Goal: Task Accomplishment & Management: Complete application form

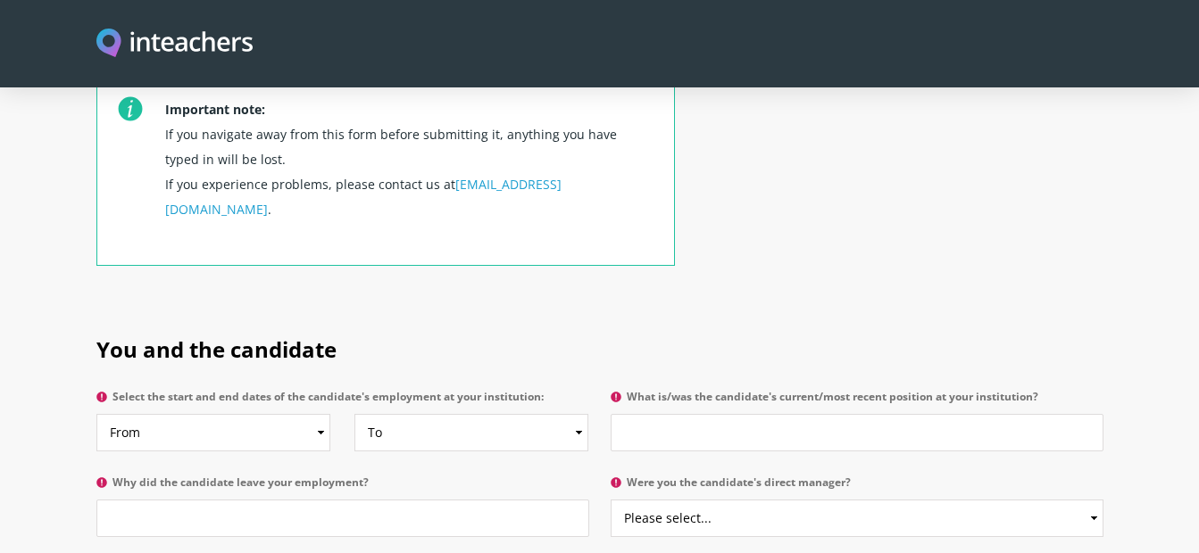
scroll to position [643, 0]
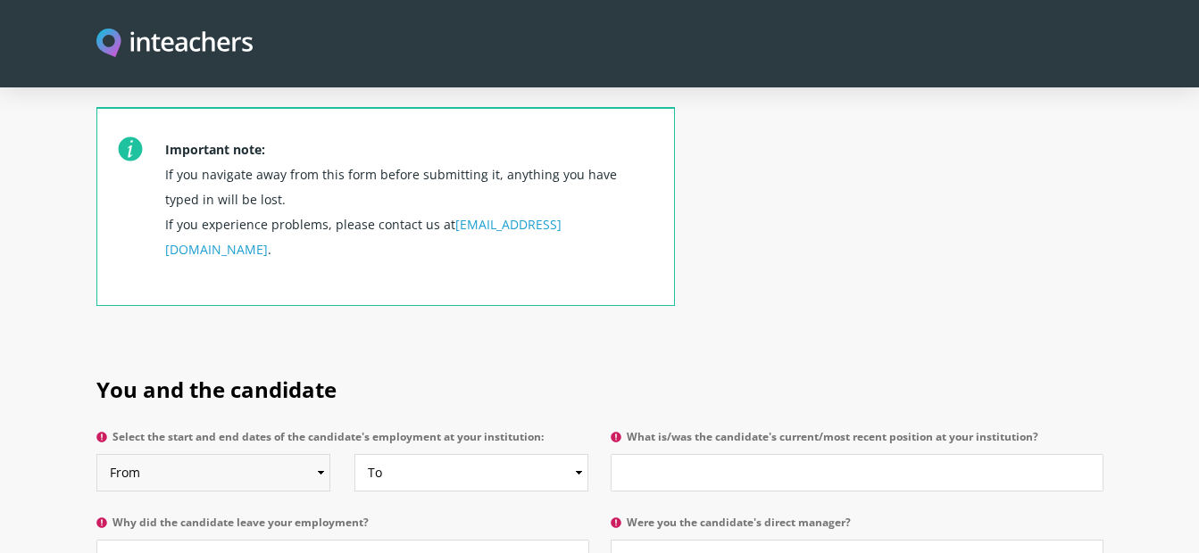
click at [220, 454] on select "From 2025 2024 2023 2022 2021 2020 2019 2018 2017 2016 2015 2014 2013 2012 2011…" at bounding box center [213, 472] width 234 height 37
select select "2025"
click at [96, 454] on select "From 2025 2024 2023 2022 2021 2020 2019 2018 2017 2016 2015 2014 2013 2012 2011…" at bounding box center [213, 472] width 234 height 37
click at [412, 454] on select "To Currently 2025 2024 2023 2022 2021 2020 2019 2018 2017 2016 2015 2014 2013 2…" at bounding box center [471, 472] width 234 height 37
select select "2025"
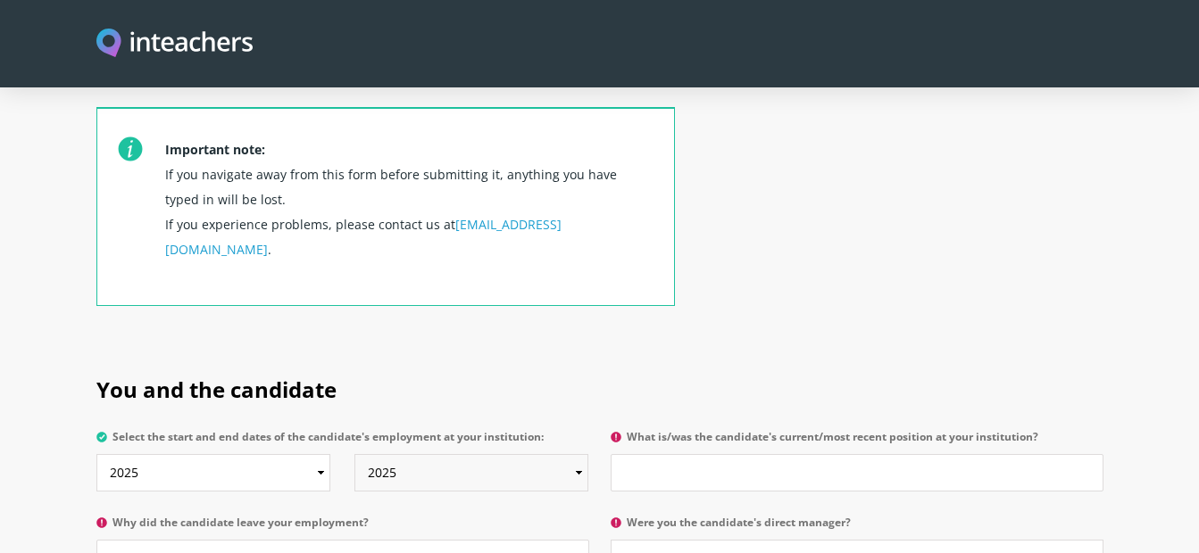
click at [354, 454] on select "To Currently 2025 2024 2023 2022 2021 2020 2019 2018 2017 2016 2015 2014 2013 2…" at bounding box center [471, 472] width 234 height 37
click at [777, 454] on input "What is/was the candidate's current/most recent position at your institution?" at bounding box center [856, 472] width 493 height 37
click at [623, 454] on input "[DEMOGRAPHIC_DATA] job for 3 weeks summer program" at bounding box center [856, 472] width 493 height 37
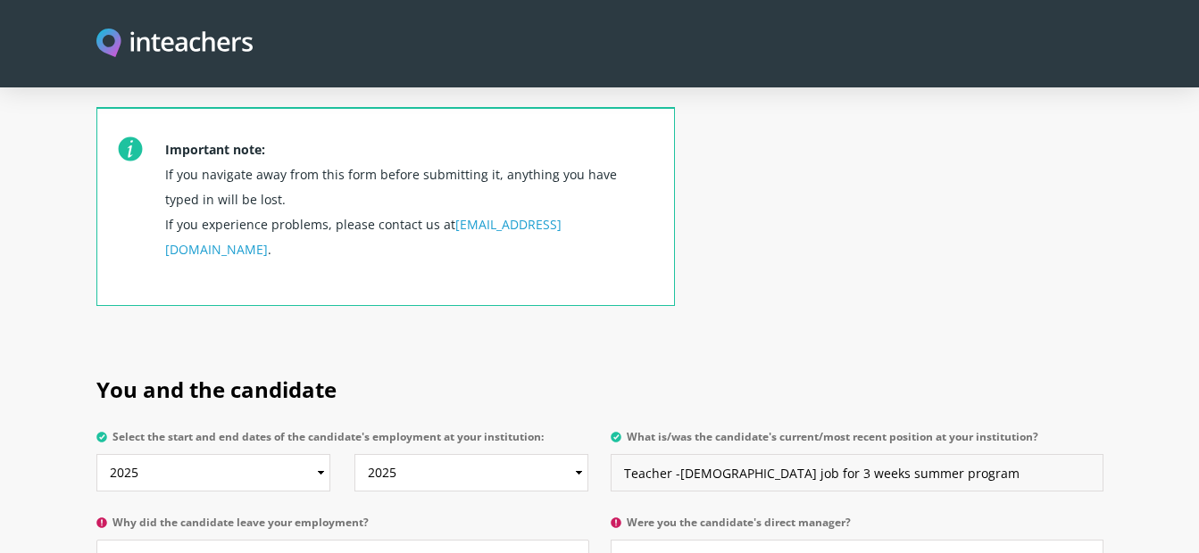
type input "Teacher -[DEMOGRAPHIC_DATA] job for 3 weeks summer program"
click at [487, 540] on input "Why did the candidate leave your employment?" at bounding box center [342, 558] width 493 height 37
type input "i"
type input "she worked with us in short project temporary contract"
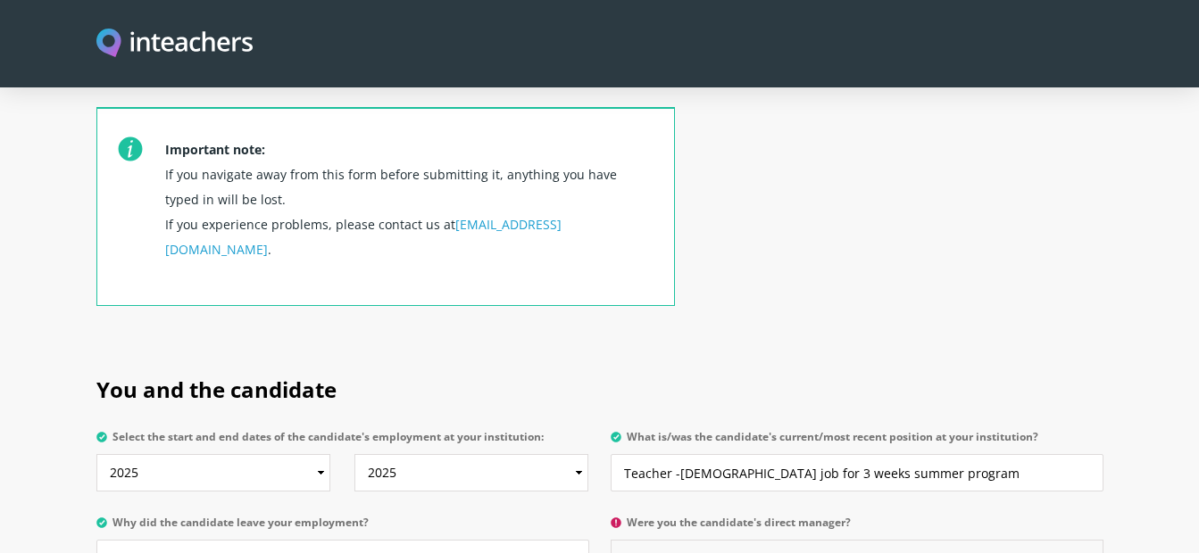
click at [708, 540] on select "Please select... Yes No" at bounding box center [856, 558] width 493 height 37
select select "Yes"
click at [610, 540] on select "Please select... Yes No" at bounding box center [856, 558] width 493 height 37
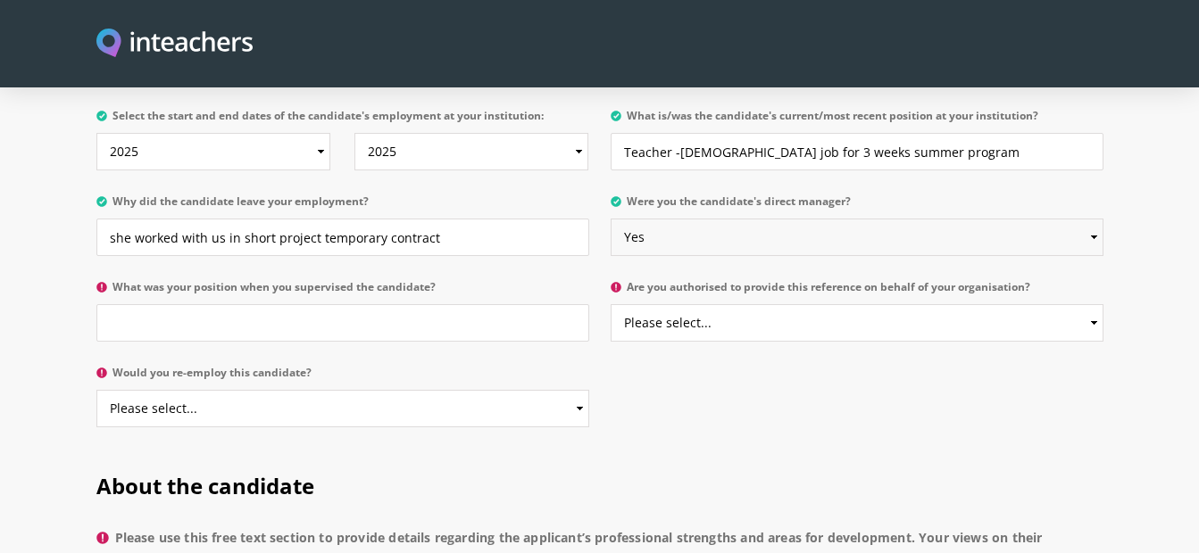
scroll to position [987, 0]
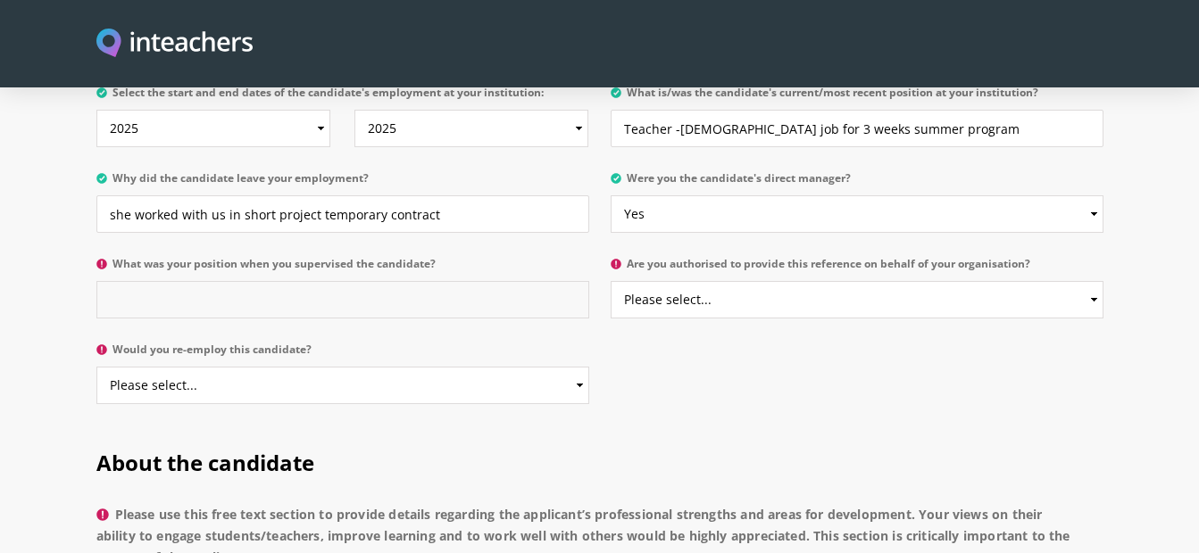
click at [402, 281] on input "What was your position when you supervised the candidate?" at bounding box center [342, 299] width 493 height 37
type input "iam in change and coordinator for the Project"
click at [916, 281] on select "Please select... Yes No" at bounding box center [856, 299] width 493 height 37
click at [890, 281] on select "Please select... Yes No" at bounding box center [856, 299] width 493 height 37
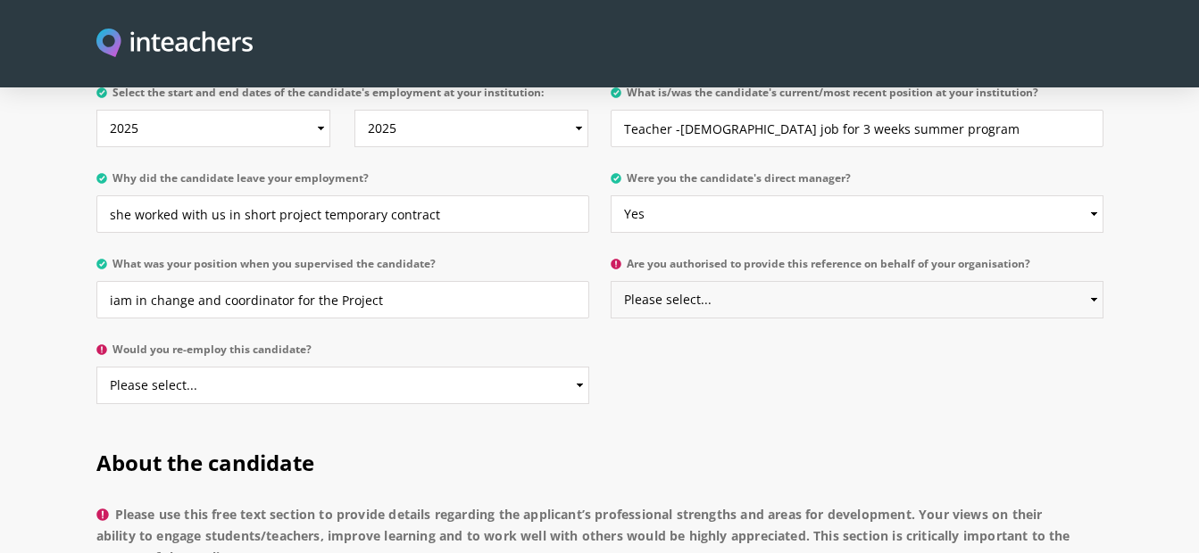
select select "Yes"
click at [610, 281] on select "Please select... Yes No" at bounding box center [856, 299] width 493 height 37
click at [400, 367] on select "Please select... Yes No" at bounding box center [342, 385] width 493 height 37
select select "Yes"
click at [96, 367] on select "Please select... Yes No" at bounding box center [342, 385] width 493 height 37
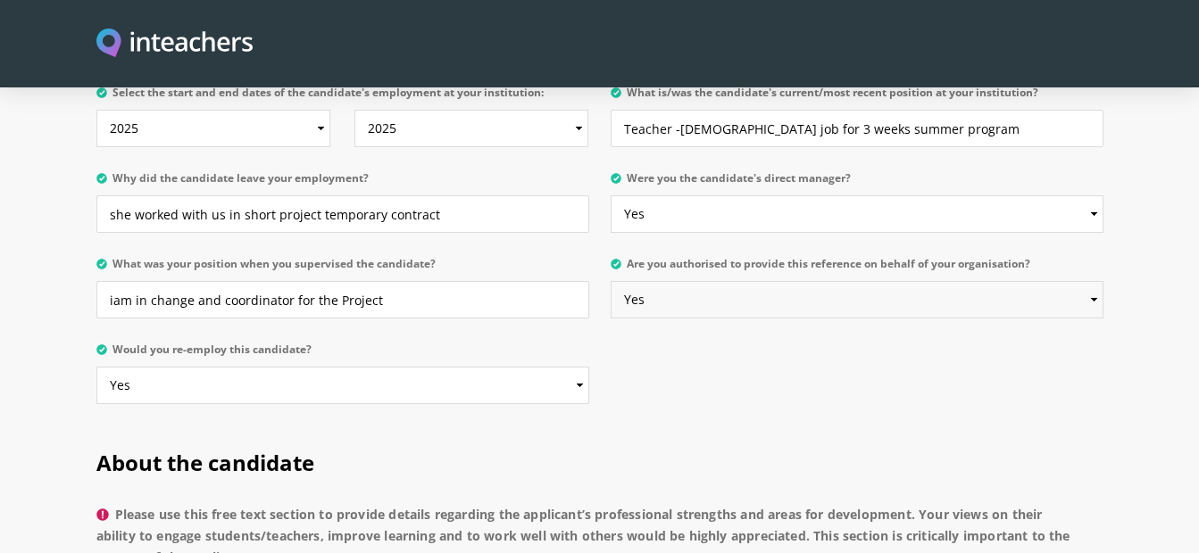
click at [728, 281] on select "Please select... Yes No" at bounding box center [856, 299] width 493 height 37
click at [610, 281] on select "Please select... Yes No" at bounding box center [856, 299] width 493 height 37
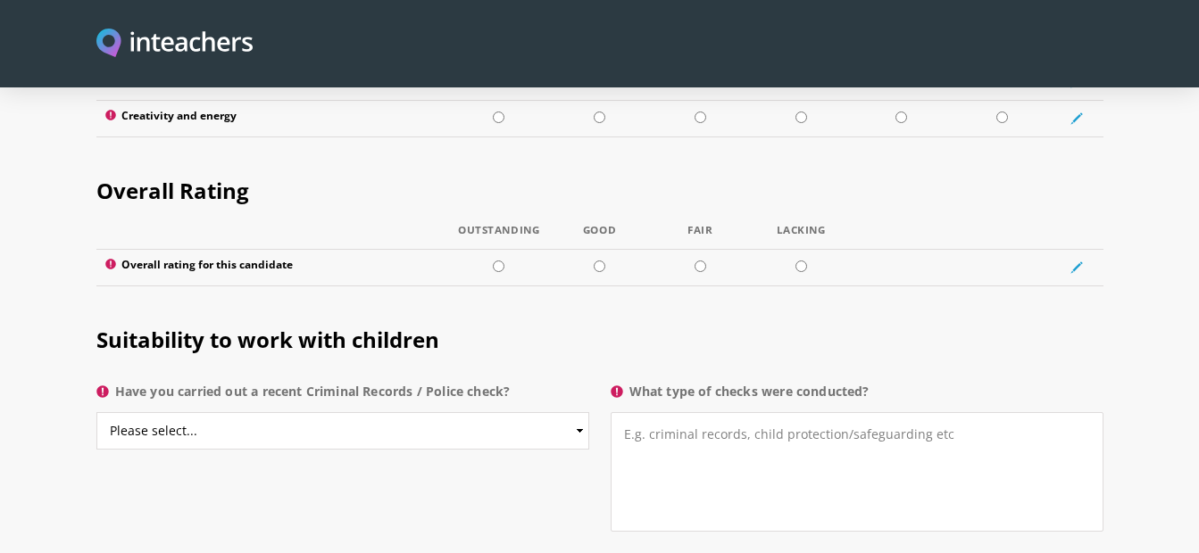
scroll to position [2580, 0]
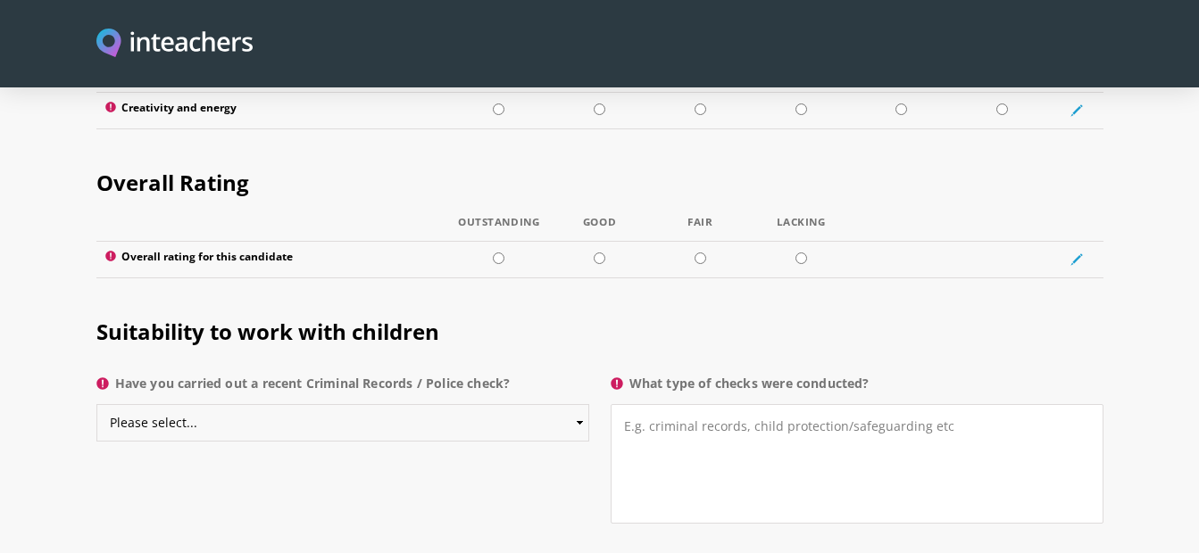
click at [302, 404] on select "Please select... Yes No Do not know" at bounding box center [342, 422] width 493 height 37
select select "Do not know"
click at [96, 404] on select "Please select... Yes No Do not know" at bounding box center [342, 422] width 493 height 37
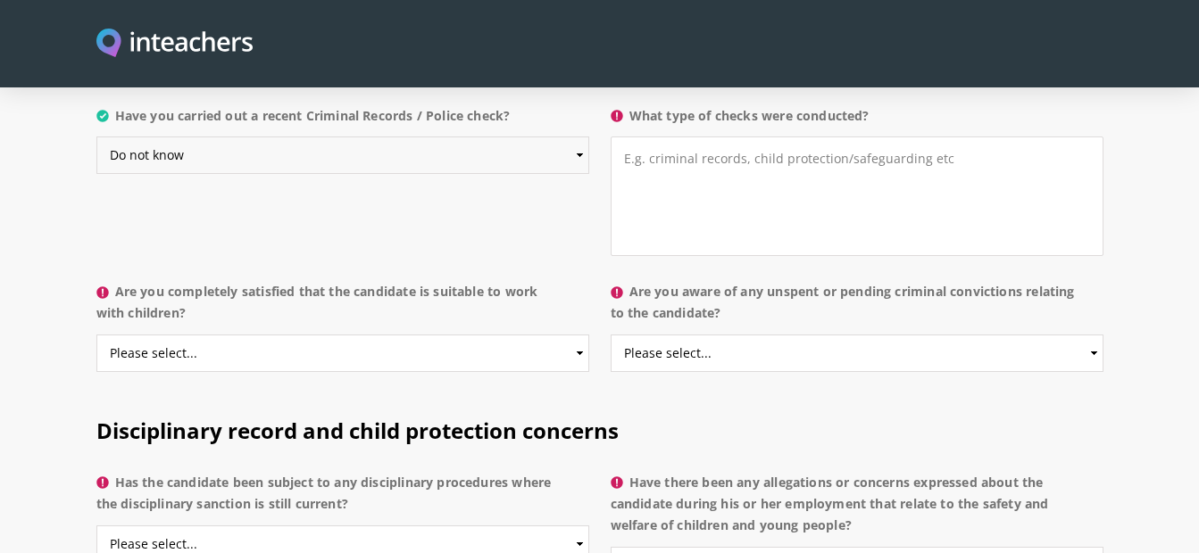
scroll to position [2856, 0]
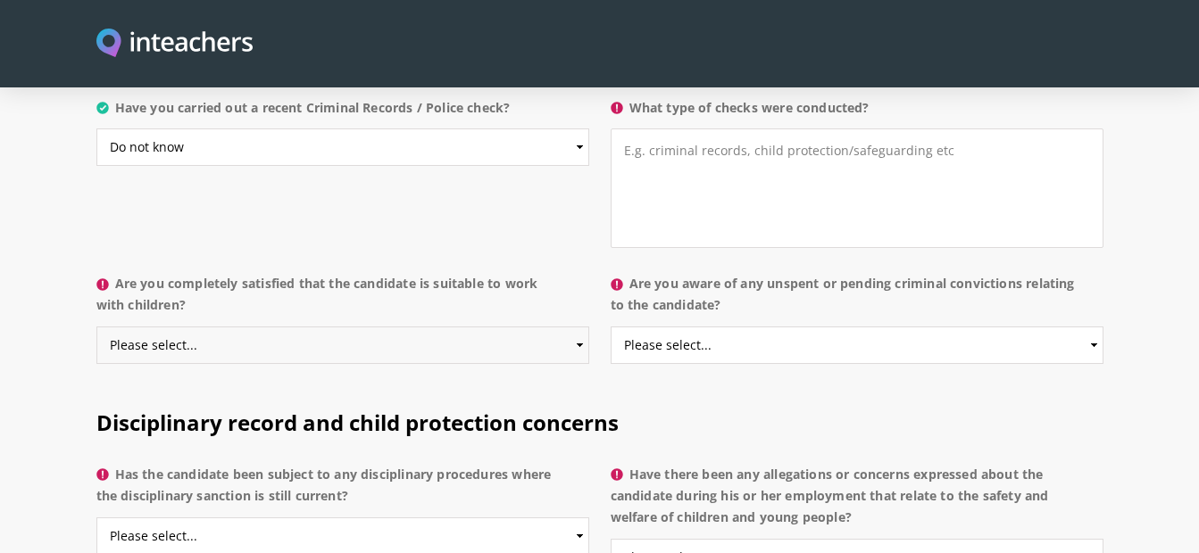
click at [461, 327] on select "Please select... Yes No Do not know" at bounding box center [342, 345] width 493 height 37
select select "Do not know"
click at [96, 327] on select "Please select... Yes No Do not know" at bounding box center [342, 345] width 493 height 37
click at [750, 327] on select "Please select... Yes No Do not know" at bounding box center [856, 345] width 493 height 37
select select "Do not know"
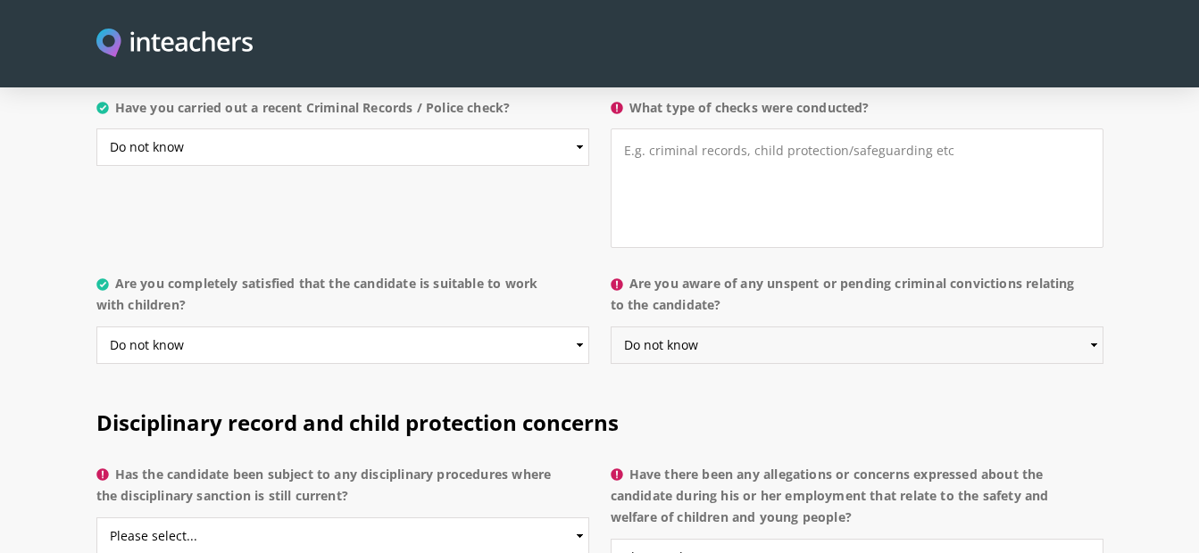
click at [610, 327] on select "Please select... Yes No Do not know" at bounding box center [856, 345] width 493 height 37
click at [261, 518] on select "Please select... Yes No Do not know" at bounding box center [342, 536] width 493 height 37
select select "Do not know"
click at [96, 518] on select "Please select... Yes No Do not know" at bounding box center [342, 536] width 493 height 37
click at [701, 539] on select "Please select... Yes No Do not know" at bounding box center [856, 557] width 493 height 37
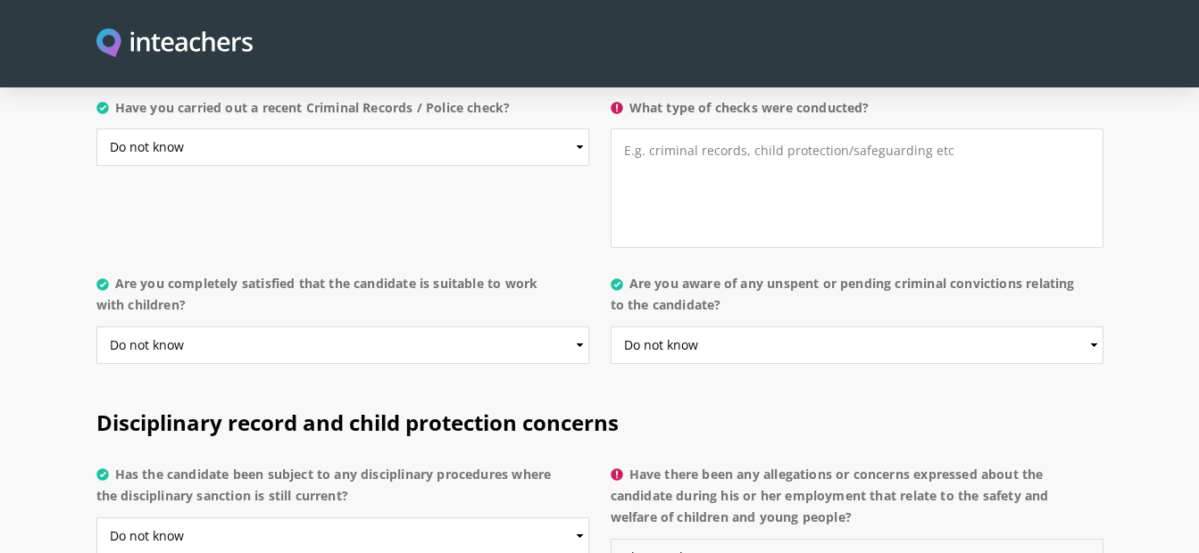
select select "Do not know"
click at [610, 539] on select "Please select... Yes No Do not know" at bounding box center [856, 557] width 493 height 37
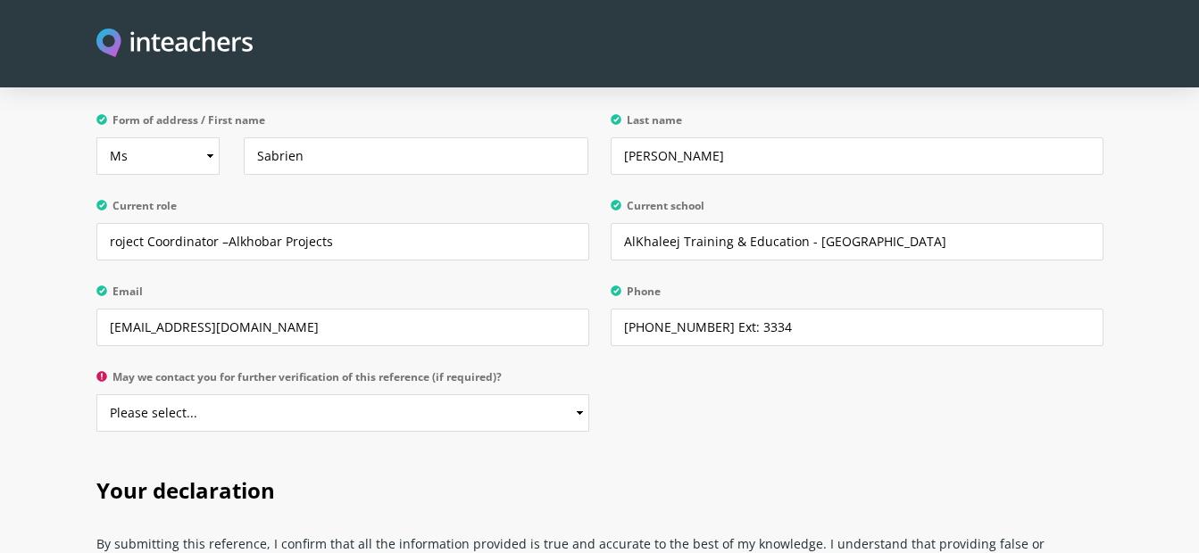
scroll to position [3483, 0]
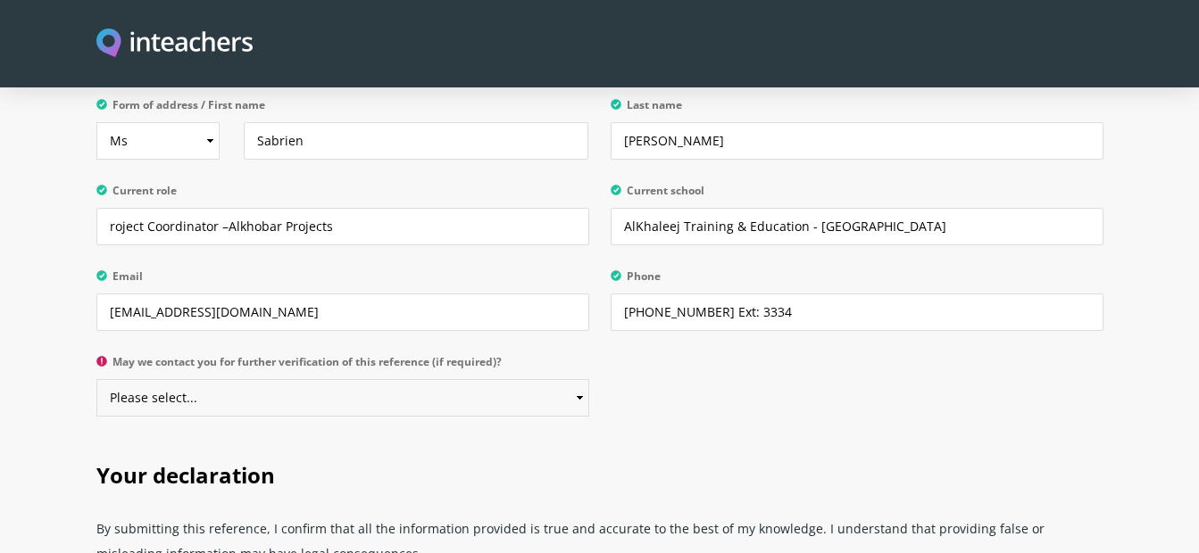
click at [206, 379] on select "Please select... Yes No" at bounding box center [342, 397] width 493 height 37
select select "Yes"
click at [96, 379] on select "Please select... Yes No" at bounding box center [342, 397] width 493 height 37
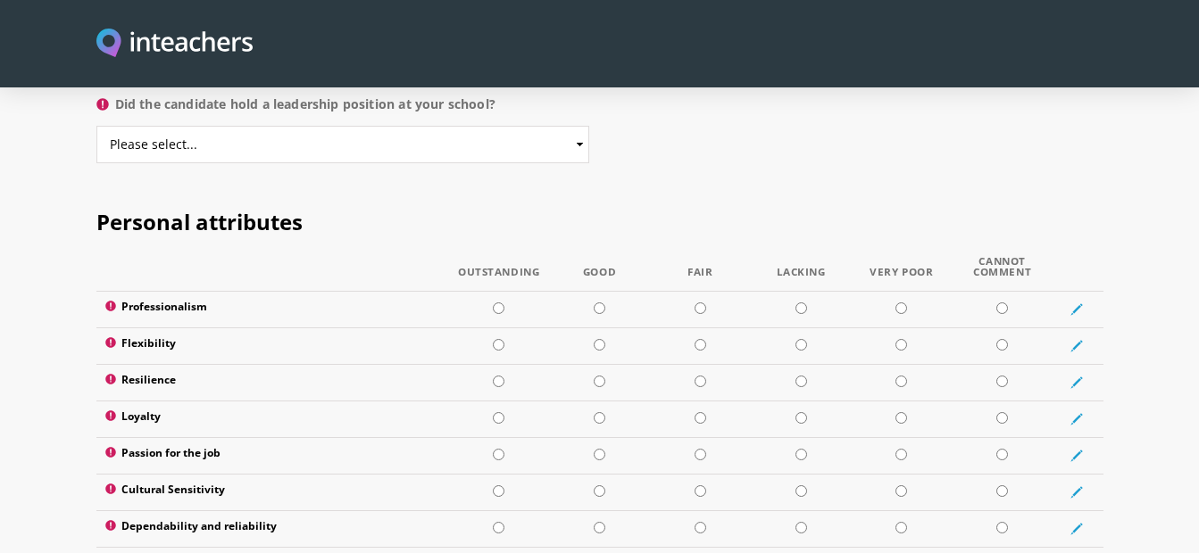
scroll to position [1990, 0]
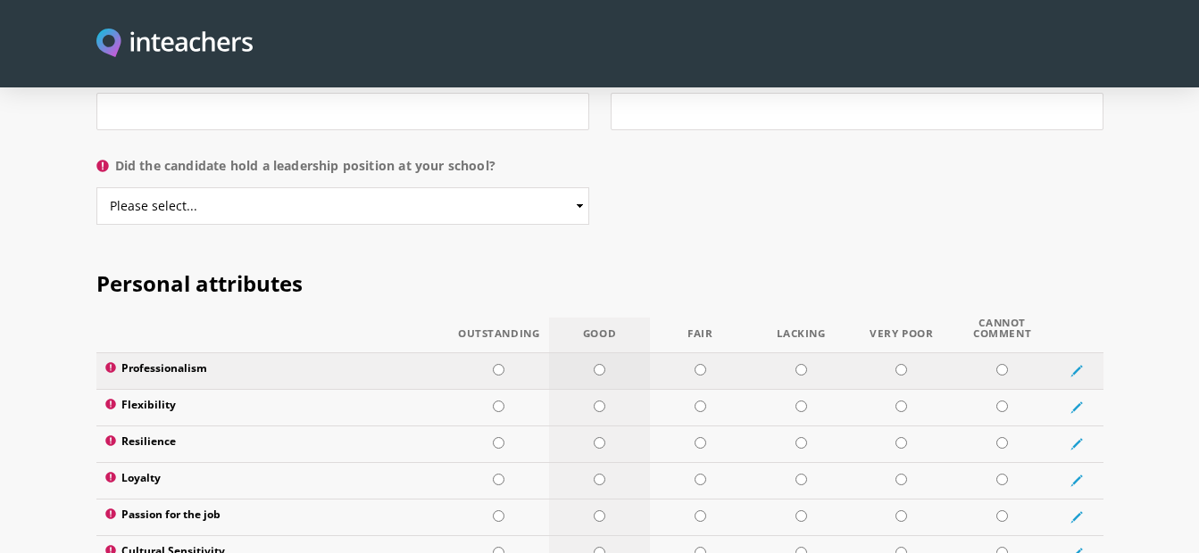
click at [595, 364] on input "radio" at bounding box center [599, 370] width 12 height 12
radio input "true"
click at [495, 401] on input "radio" at bounding box center [499, 407] width 12 height 12
radio input "true"
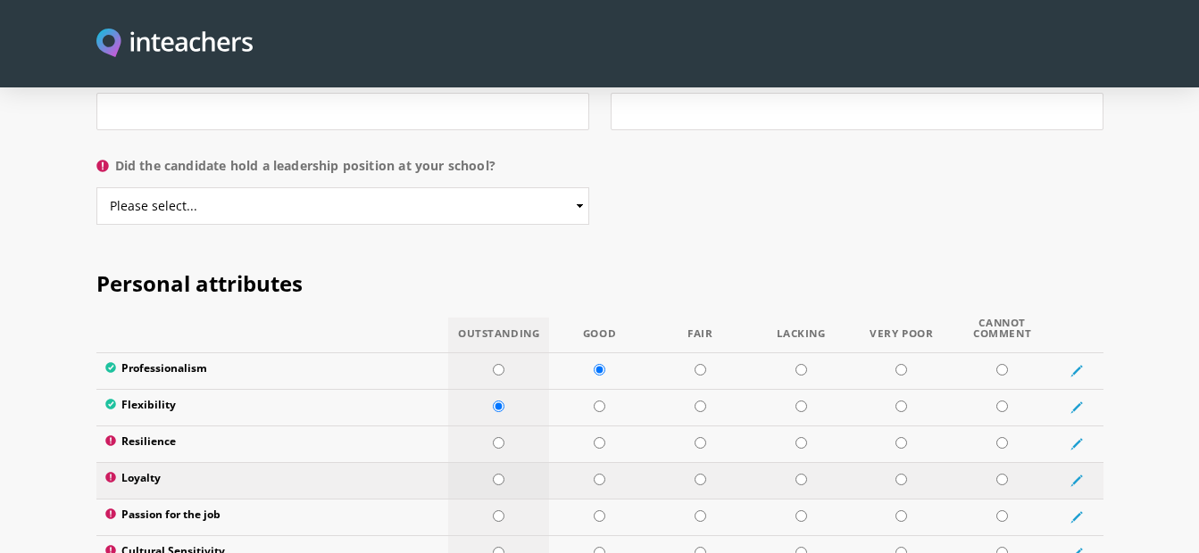
click at [500, 474] on input "radio" at bounding box center [499, 480] width 12 height 12
radio input "true"
click at [500, 510] on input "radio" at bounding box center [499, 516] width 12 height 12
radio input "true"
click at [496, 547] on input "radio" at bounding box center [499, 553] width 12 height 12
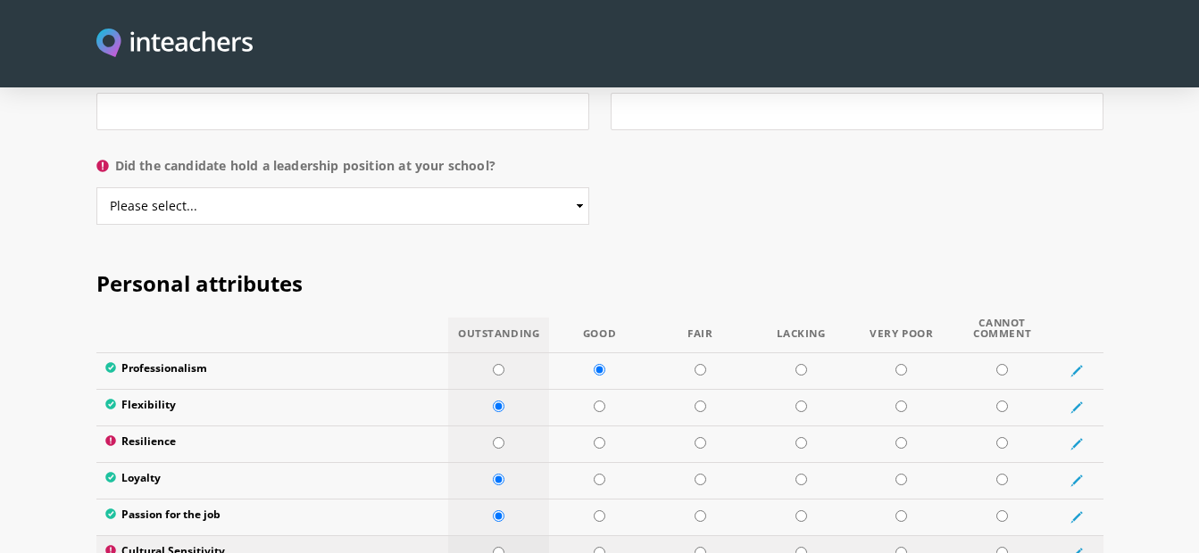
radio input "true"
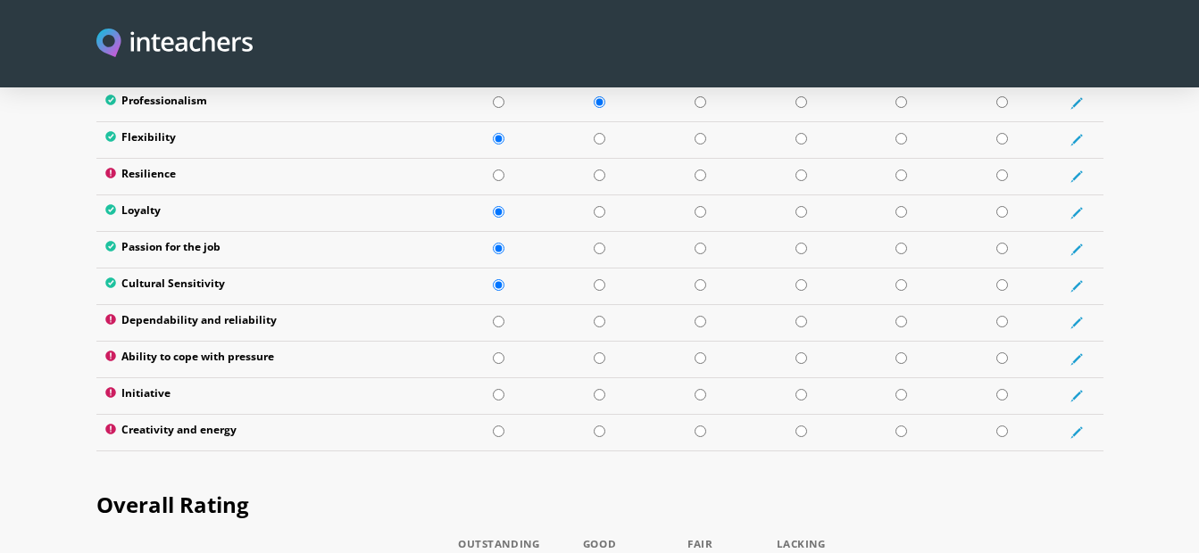
scroll to position [2281, 0]
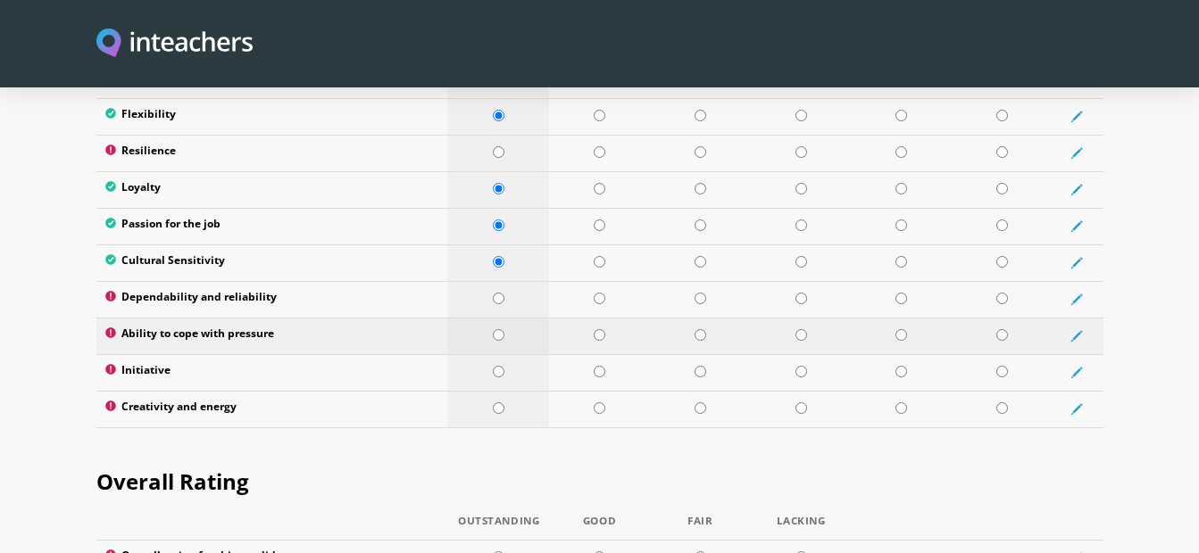
click at [496, 329] on input "radio" at bounding box center [499, 335] width 12 height 12
radio input "true"
click at [496, 293] on input "radio" at bounding box center [499, 299] width 12 height 12
radio input "true"
click at [493, 402] on input "radio" at bounding box center [499, 408] width 12 height 12
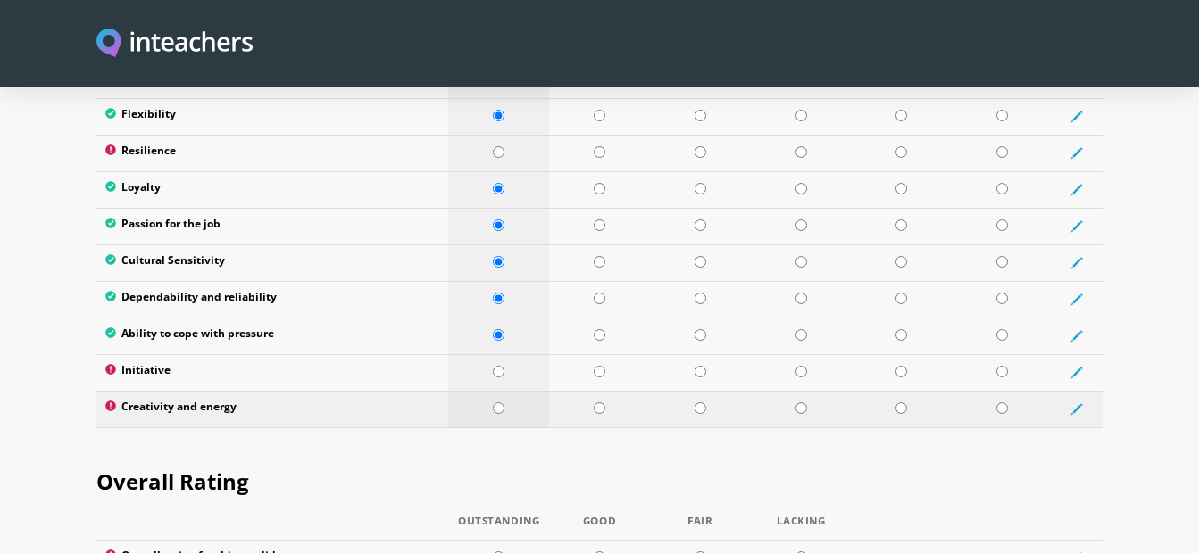
radio input "true"
click at [490, 354] on td at bounding box center [498, 372] width 101 height 37
radio input "true"
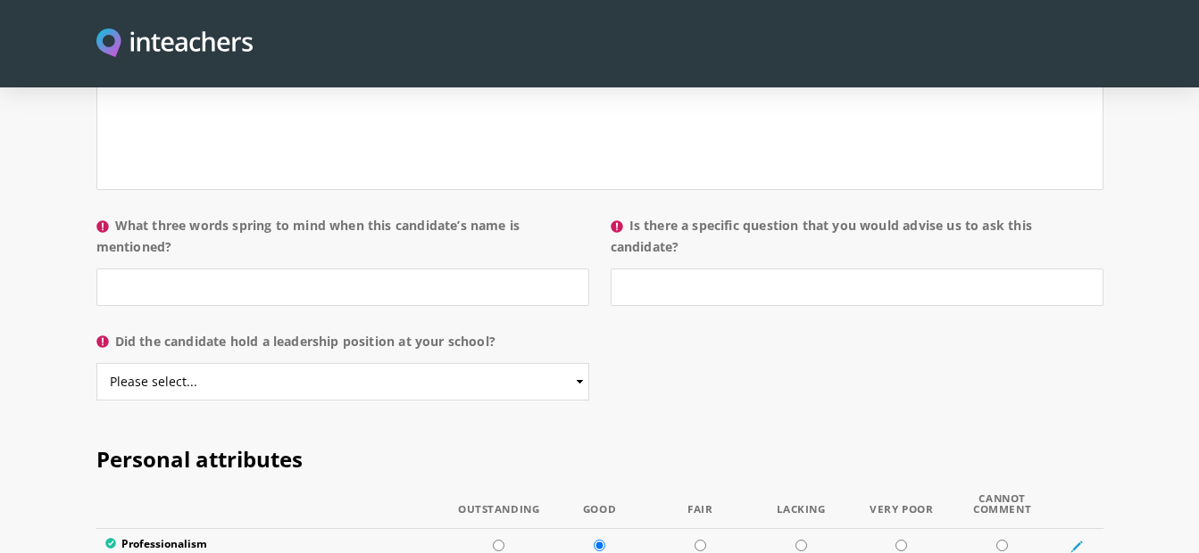
scroll to position [1829, 0]
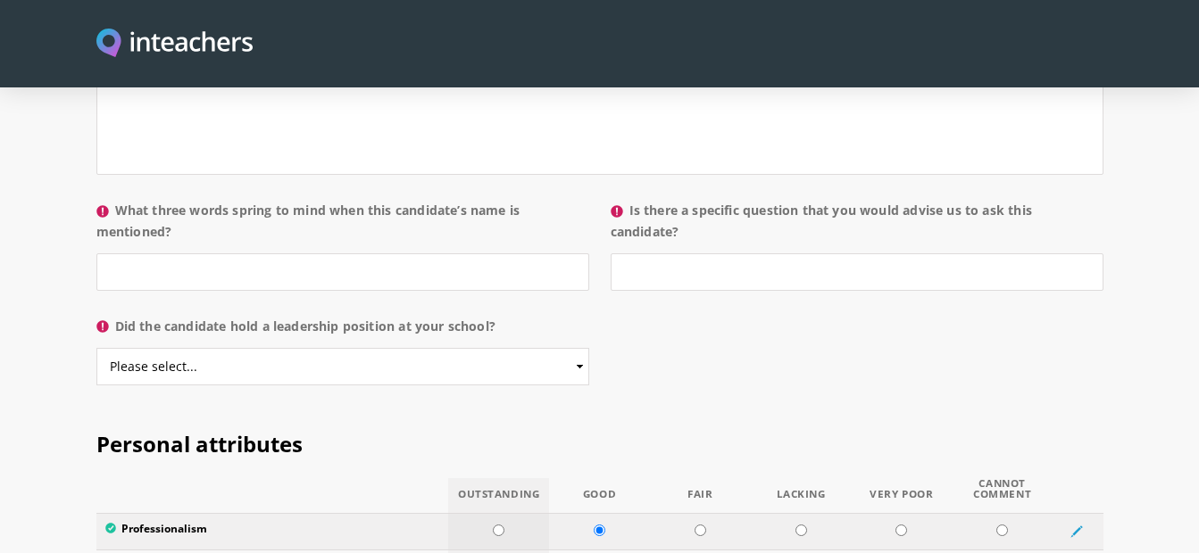
click at [495, 525] on input "radio" at bounding box center [499, 531] width 12 height 12
radio input "true"
click at [229, 348] on select "Please select... Yes No" at bounding box center [342, 366] width 493 height 37
select select "No"
click at [96, 348] on select "Please select... Yes No" at bounding box center [342, 366] width 493 height 37
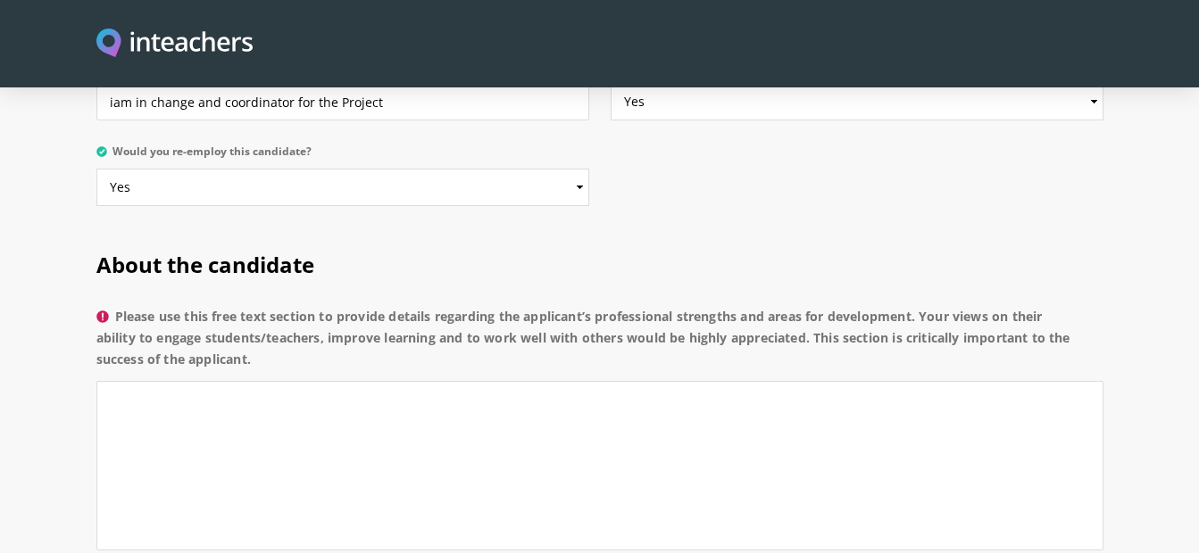
scroll to position [1203, 0]
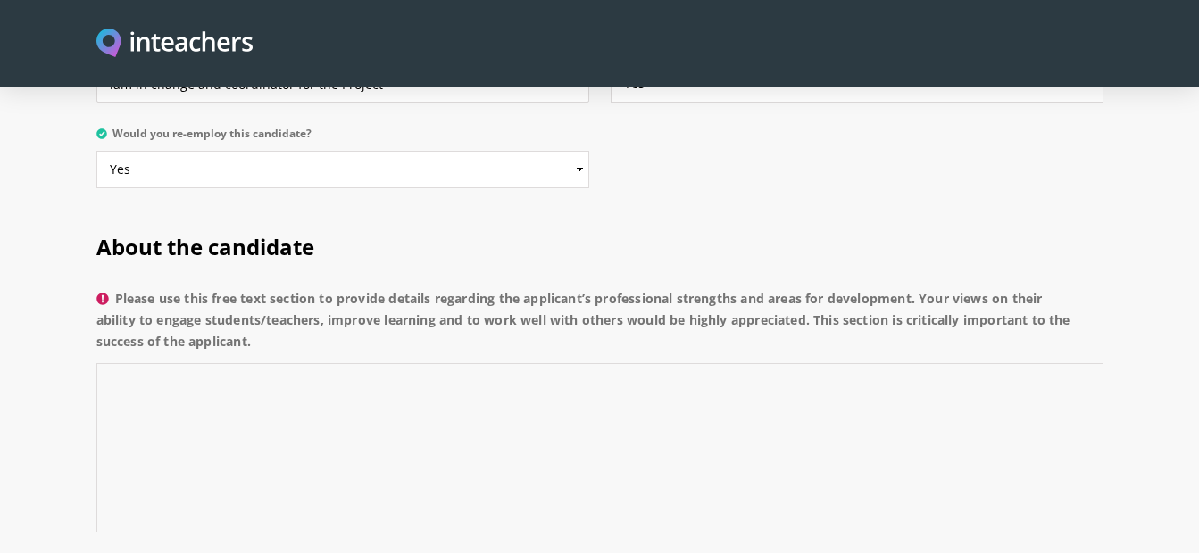
click at [452, 363] on textarea "Please use this free text section to provide details regarding the applicant’s …" at bounding box center [599, 448] width 1007 height 170
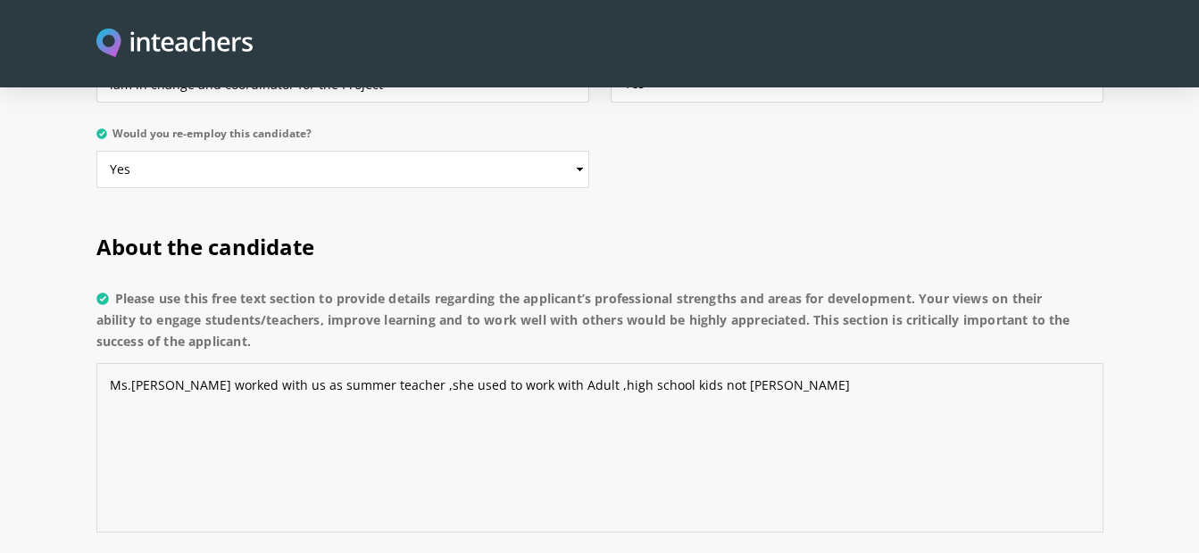
click at [632, 374] on textarea "Ms.[PERSON_NAME] worked with us as summer teacher ,she used to work with Adult …" at bounding box center [599, 448] width 1007 height 170
click at [636, 363] on textarea "Ms.[PERSON_NAME] worked with us as summer teacher ,she used to work with Adult …" at bounding box center [599, 448] width 1007 height 170
click at [713, 363] on textarea "Ms.[PERSON_NAME] worked with us as summer teacher ,she used to work with Adult …" at bounding box center [599, 448] width 1007 height 170
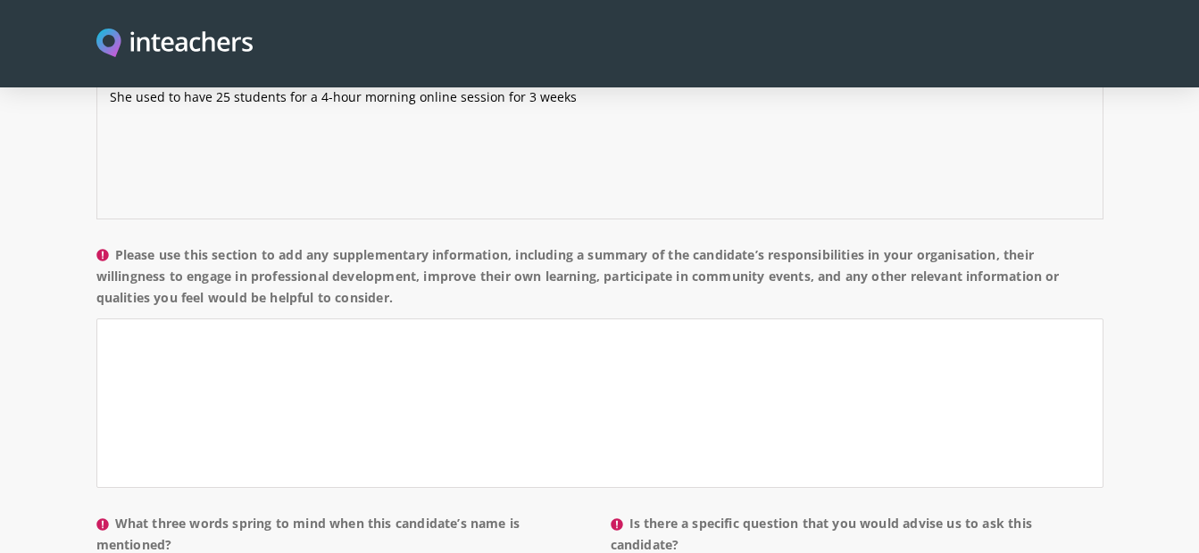
scroll to position [1525, 0]
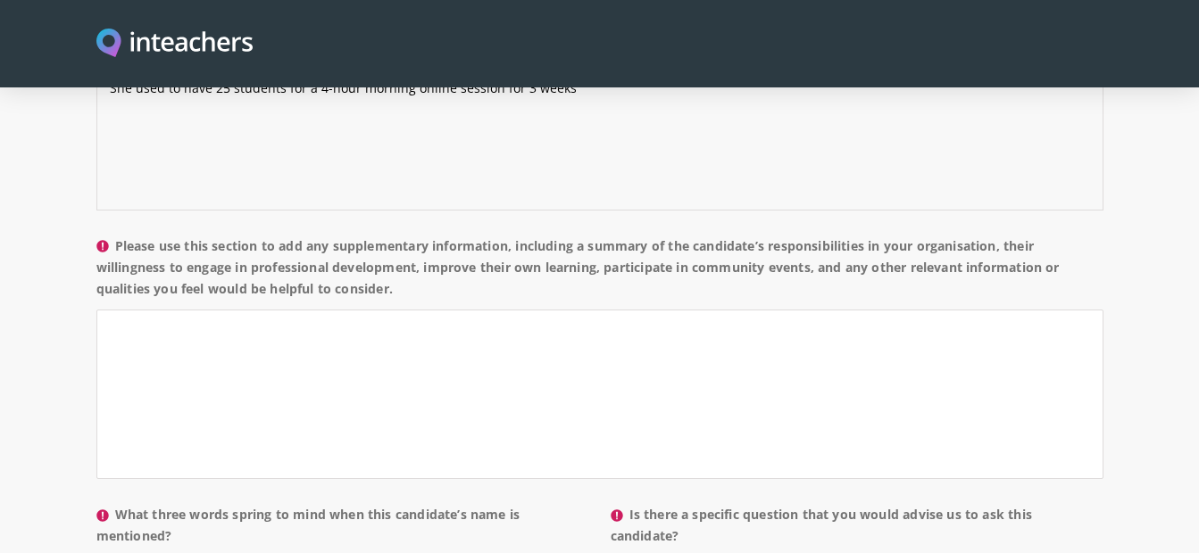
type textarea "Ms.[PERSON_NAME] worked with us as a summer teacher,she used to work with Adult…"
click at [429, 310] on textarea "Please use this section to add any supplementary information, including a summa…" at bounding box center [599, 395] width 1007 height 170
type textarea "t"
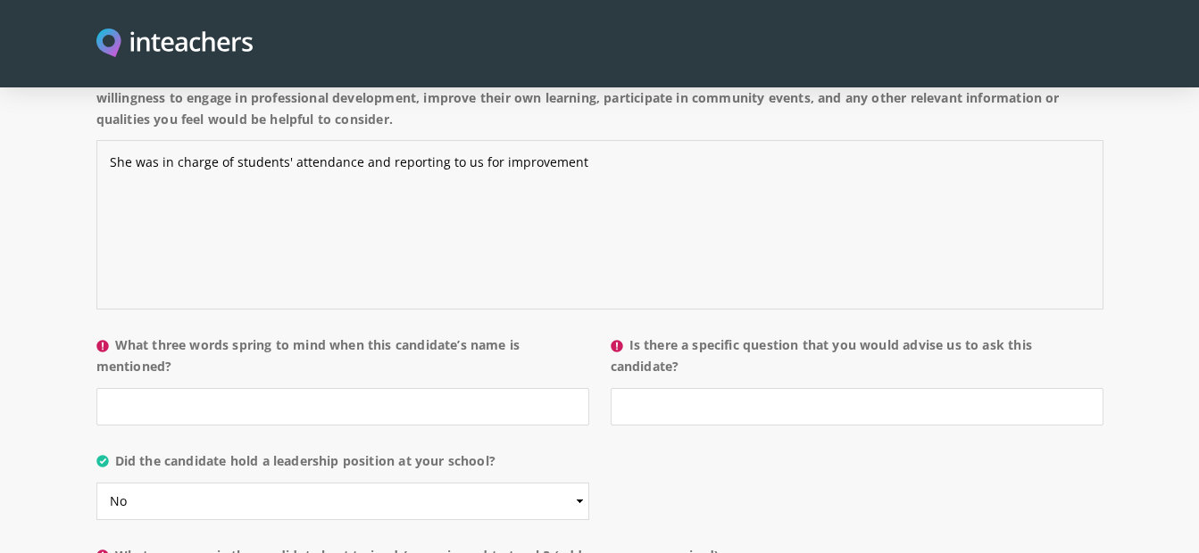
scroll to position [1677, 0]
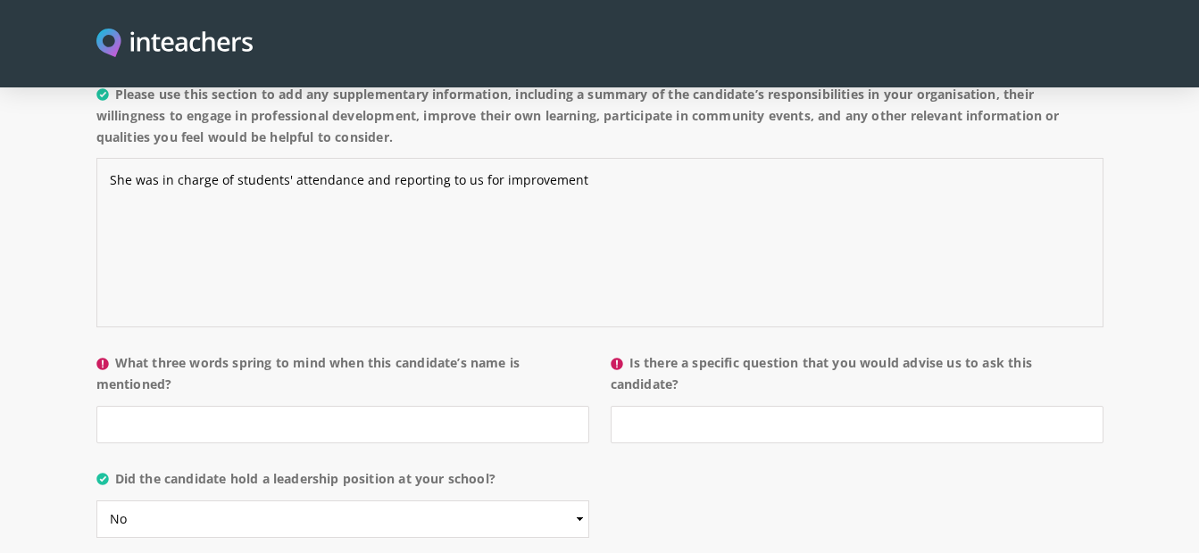
type textarea "She was in charge of students' attendance and reporting to us for improvement"
click at [890, 406] on input "Is there a specific question that you would advise us to ask this candidate?" at bounding box center [856, 424] width 493 height 37
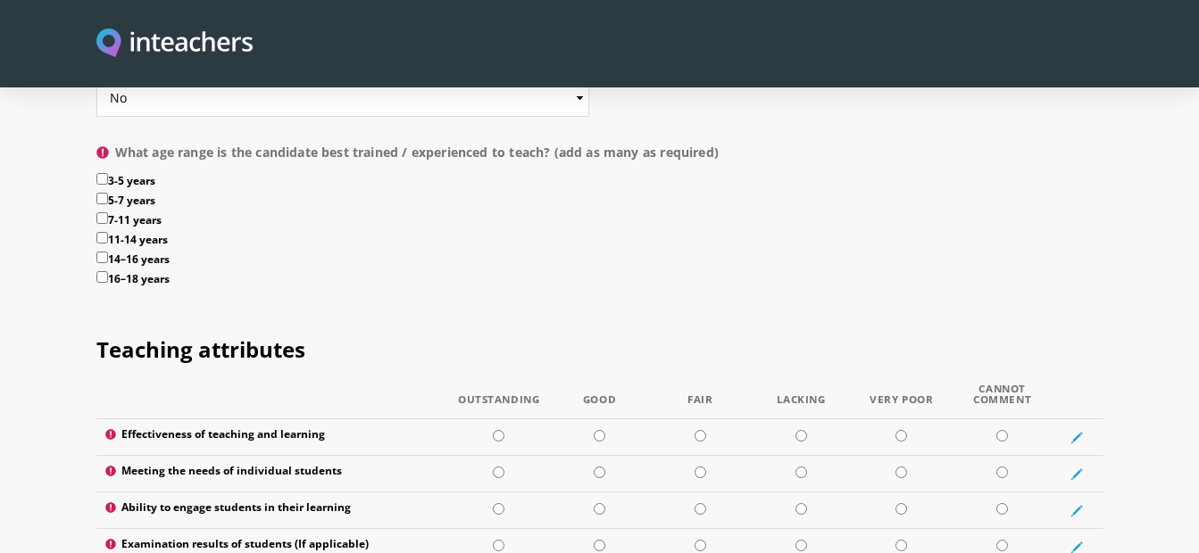
scroll to position [2107, 0]
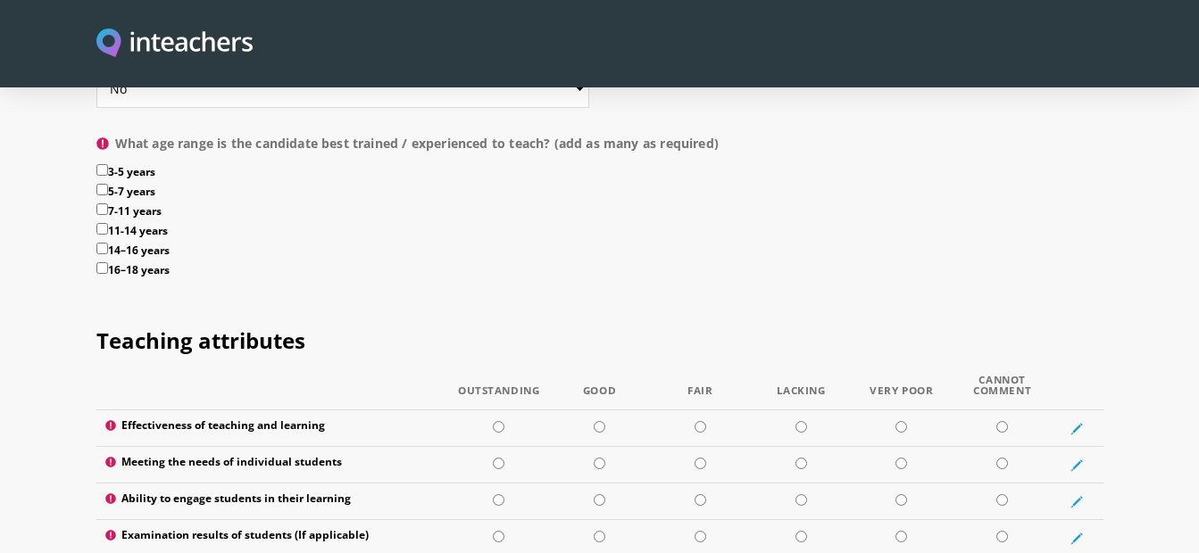
type input "no"
click at [99, 223] on input "11-14 years" at bounding box center [102, 229] width 12 height 12
click at [102, 223] on input "11-14 years" at bounding box center [102, 229] width 12 height 12
checkbox input "false"
click at [102, 243] on input "14–16 years" at bounding box center [102, 249] width 12 height 12
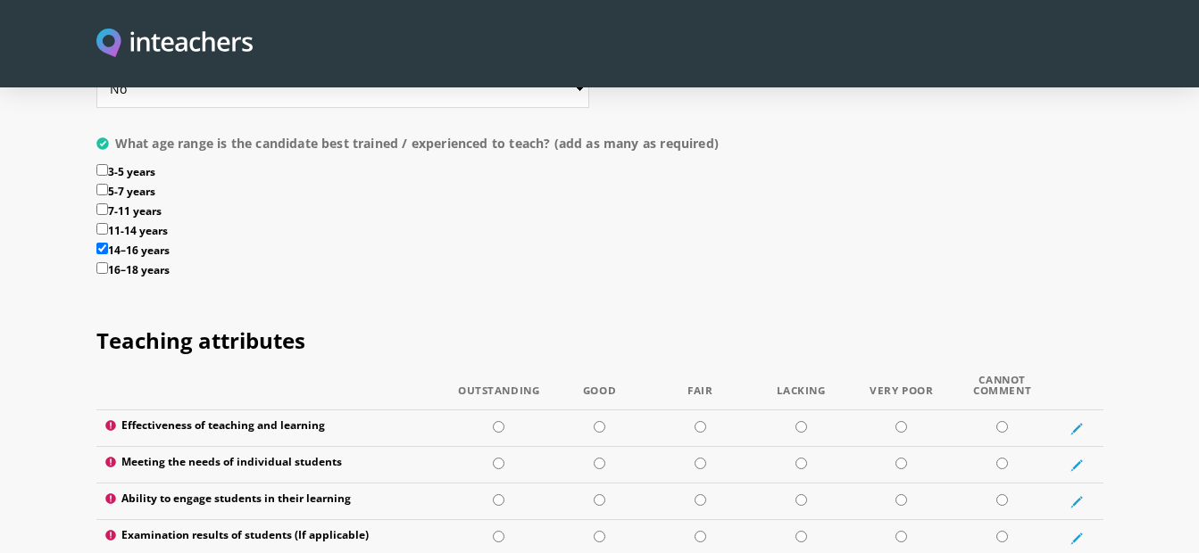
click at [97, 243] on input "14–16 years" at bounding box center [102, 249] width 12 height 12
checkbox input "false"
click at [99, 262] on input "16–18 years" at bounding box center [102, 268] width 12 height 12
checkbox input "true"
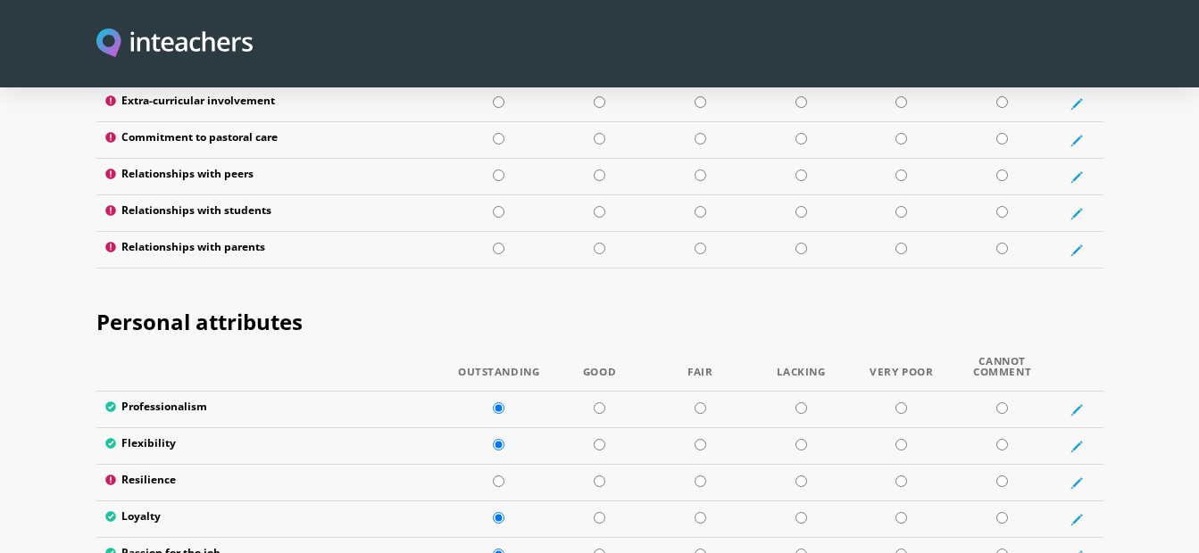
scroll to position [2679, 0]
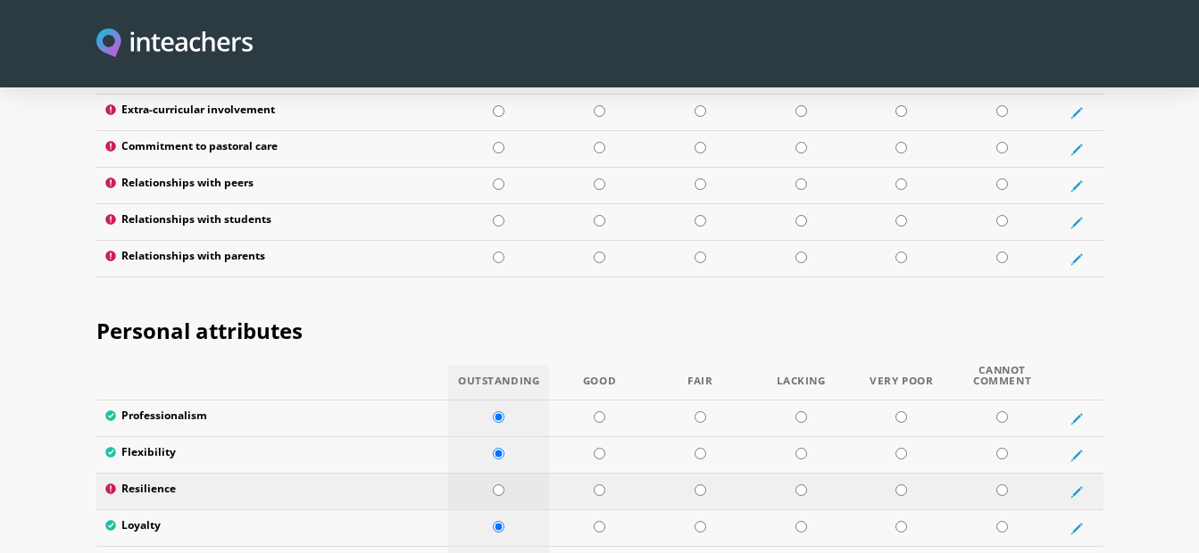
click at [489, 474] on td at bounding box center [498, 492] width 101 height 37
radio input "true"
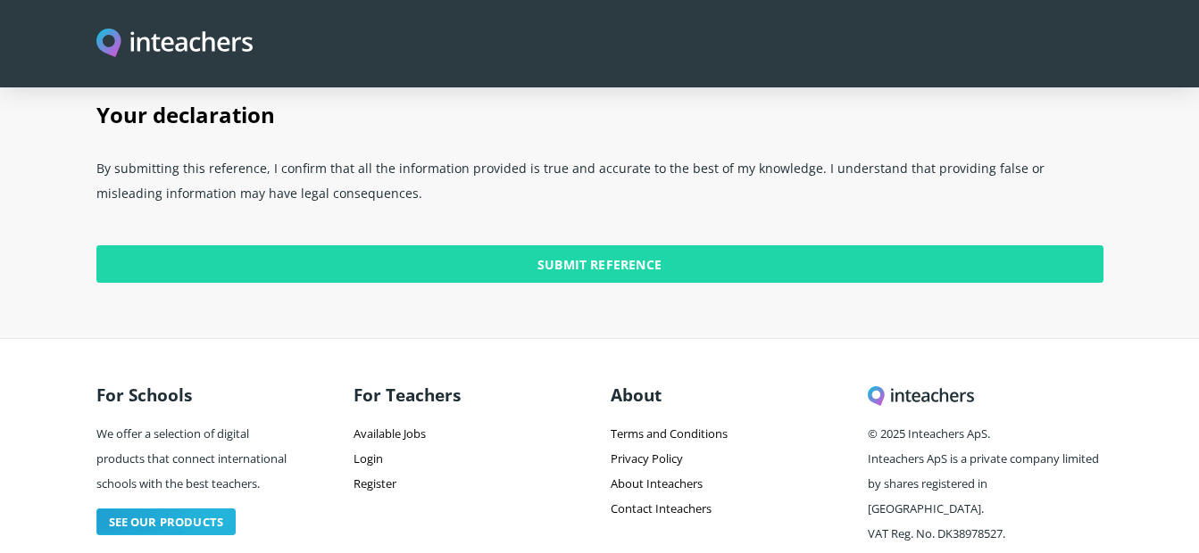
click at [688, 245] on input "Submit Reference" at bounding box center [599, 263] width 1007 height 37
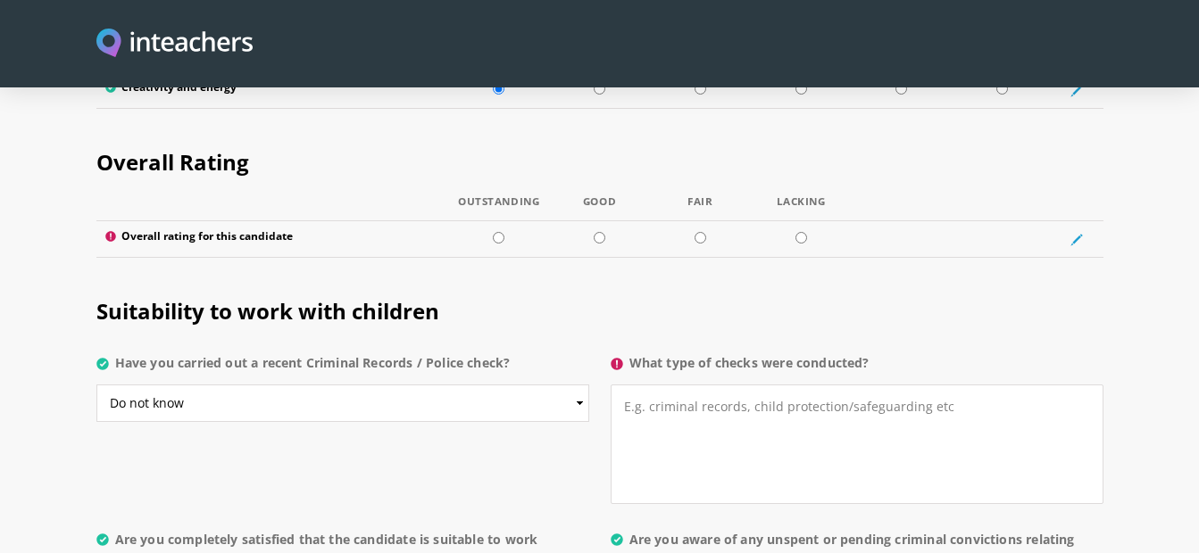
scroll to position [3346, 0]
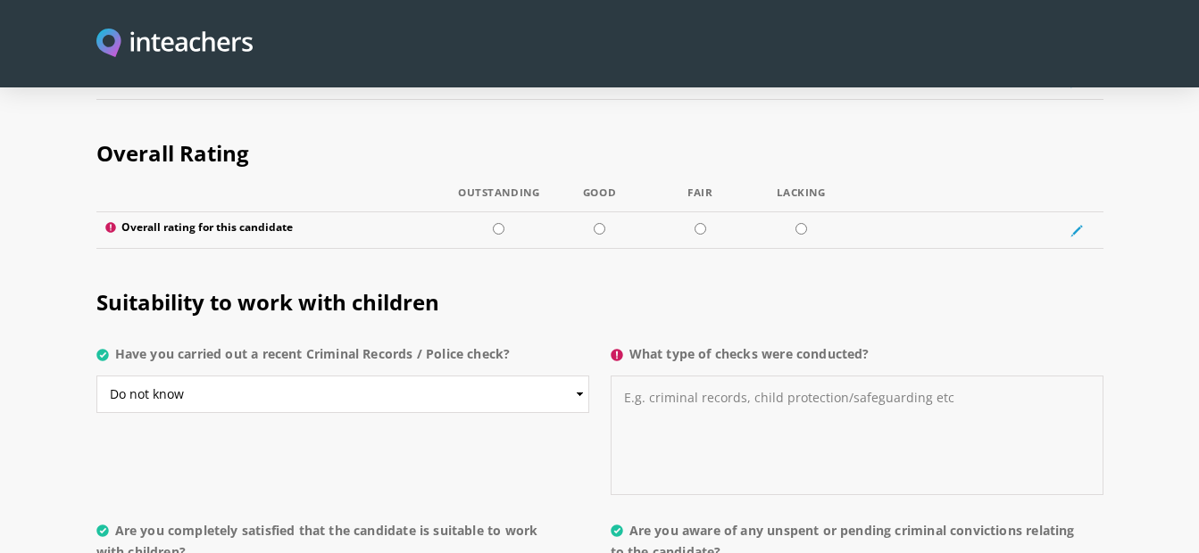
click at [680, 392] on textarea "What type of checks were conducted?" at bounding box center [856, 436] width 493 height 120
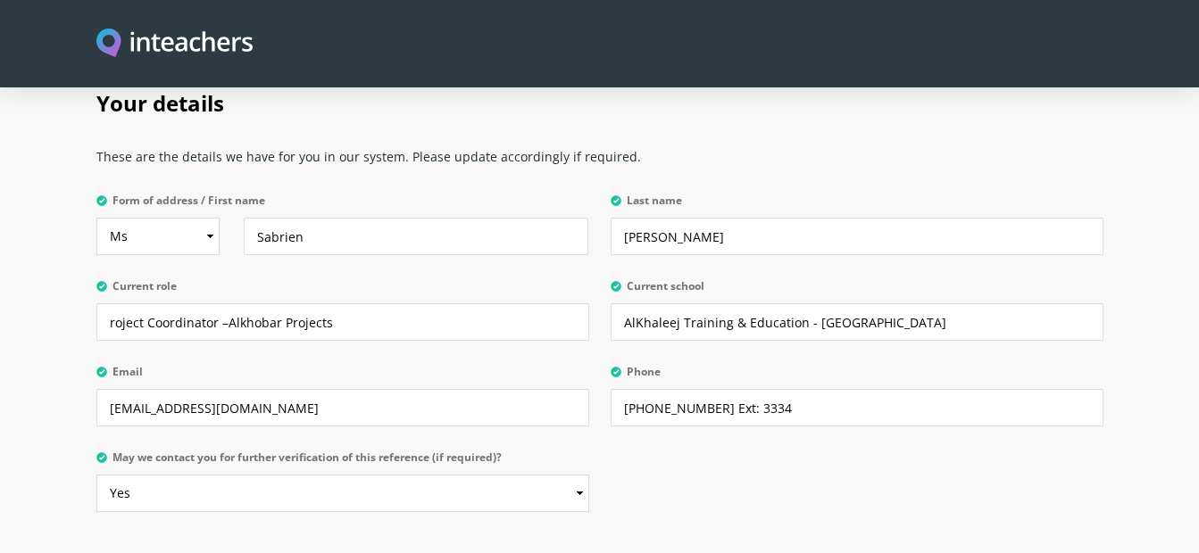
scroll to position [4580, 0]
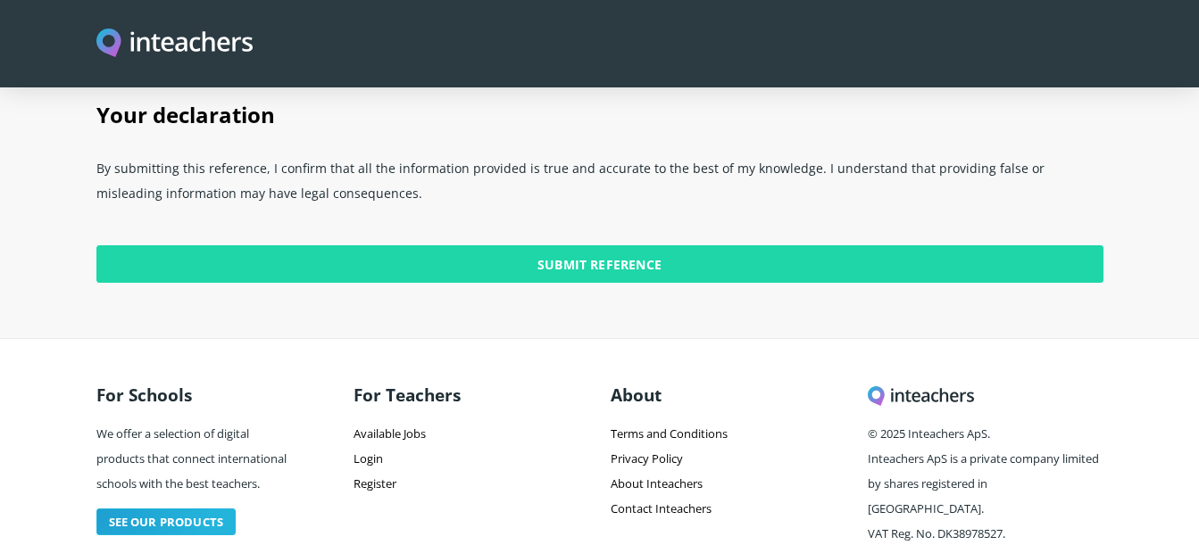
type textarea "noting"
click at [577, 245] on input "Submit Reference" at bounding box center [599, 263] width 1007 height 37
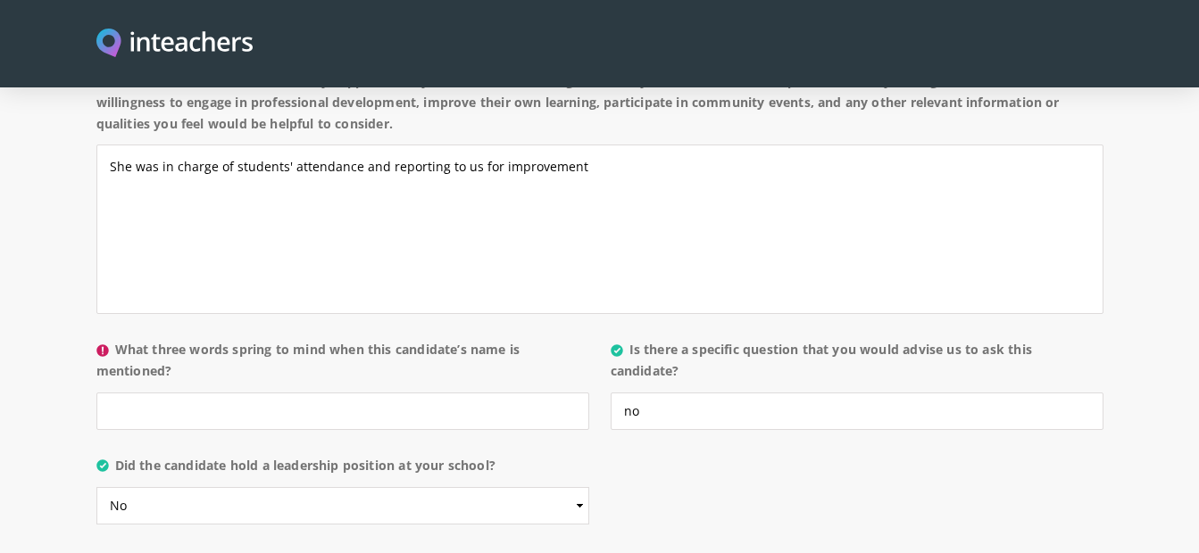
scroll to position [1771, 0]
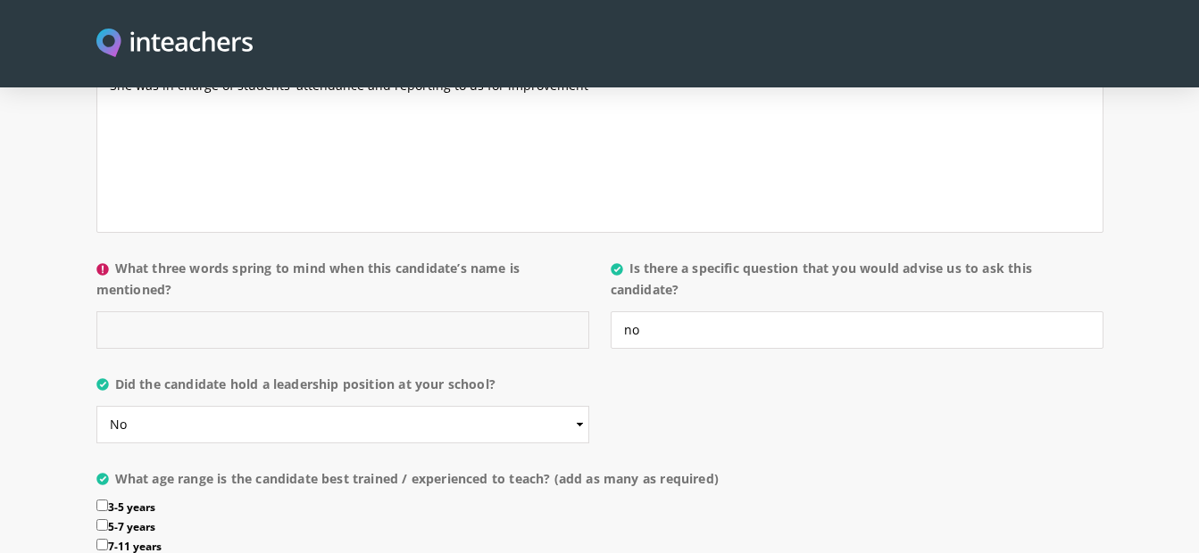
click at [325, 311] on input "What three words spring to mind when this candidate’s name is mentioned?" at bounding box center [342, 329] width 493 height 37
type input "w"
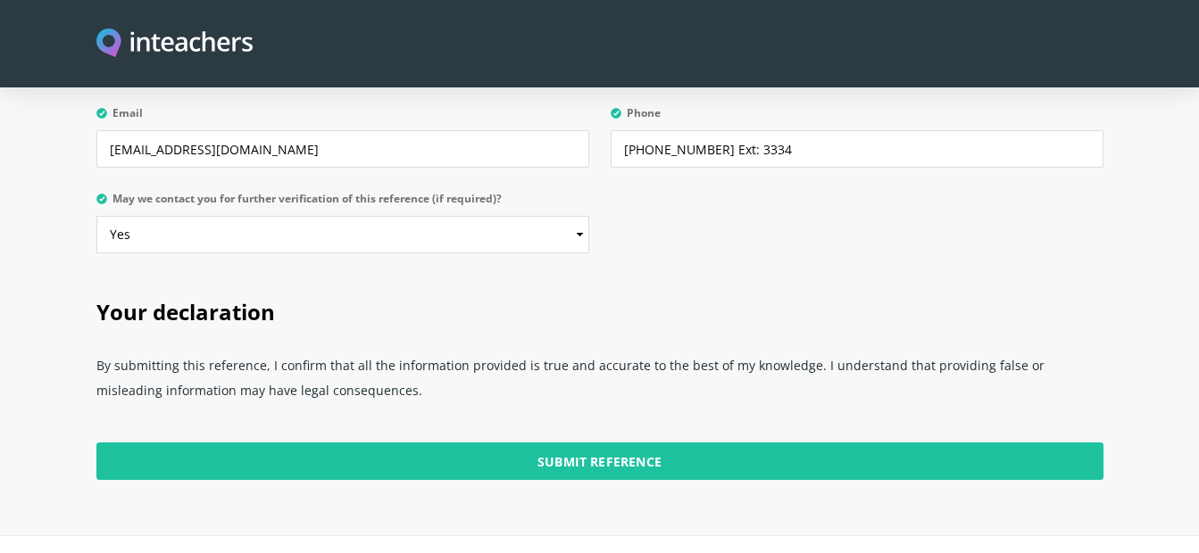
scroll to position [4518, 0]
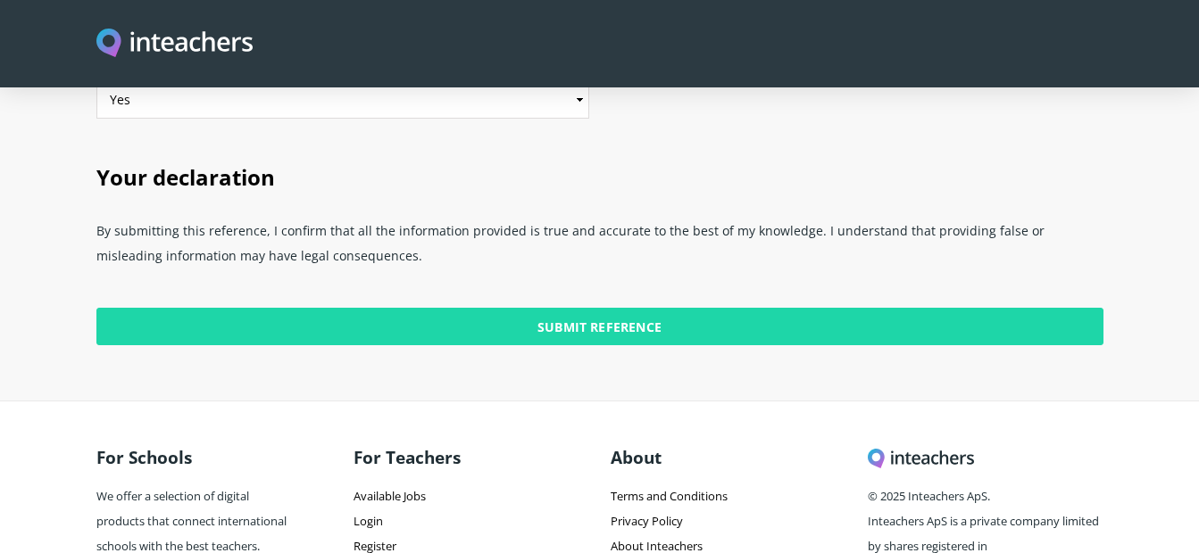
type input "hard worker"
click at [643, 308] on input "Submit Reference" at bounding box center [599, 326] width 1007 height 37
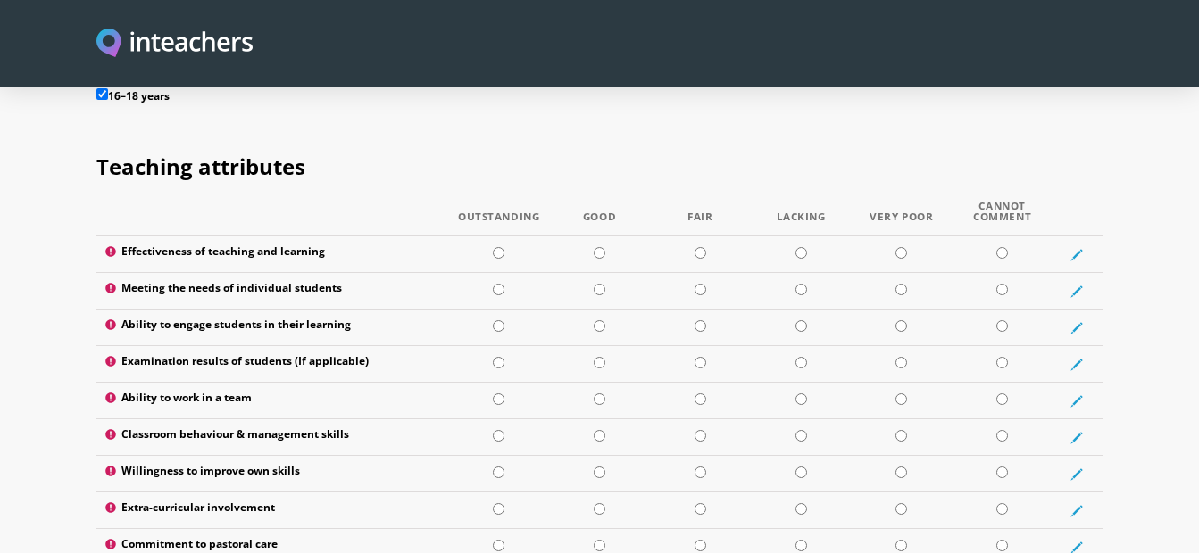
scroll to position [2263, 0]
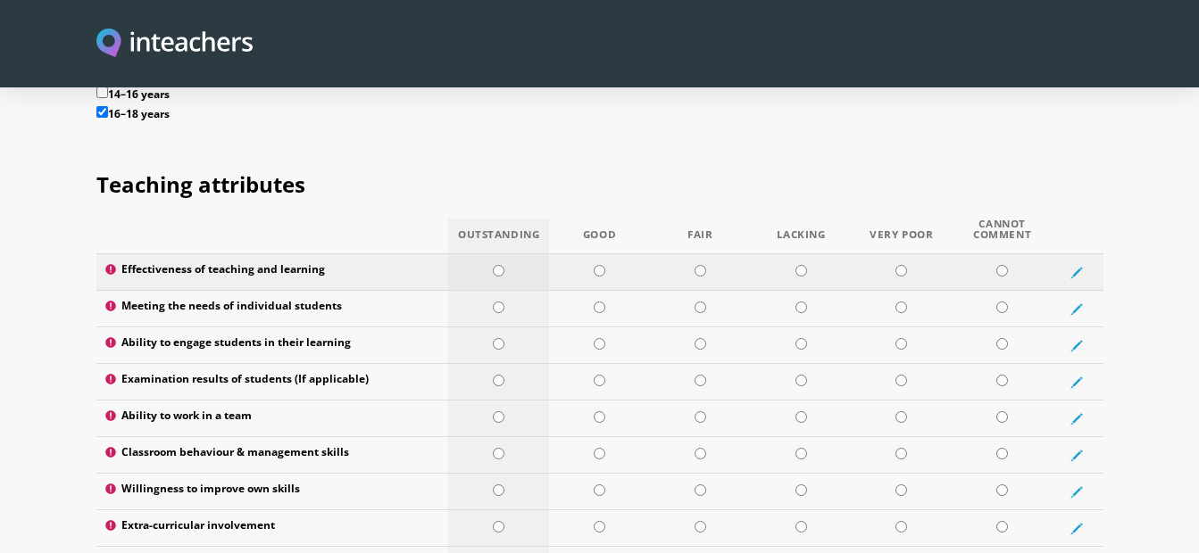
click at [502, 265] on input "radio" at bounding box center [499, 271] width 12 height 12
radio input "true"
click at [500, 302] on input "radio" at bounding box center [499, 308] width 12 height 12
radio input "true"
click at [492, 328] on td at bounding box center [498, 346] width 101 height 37
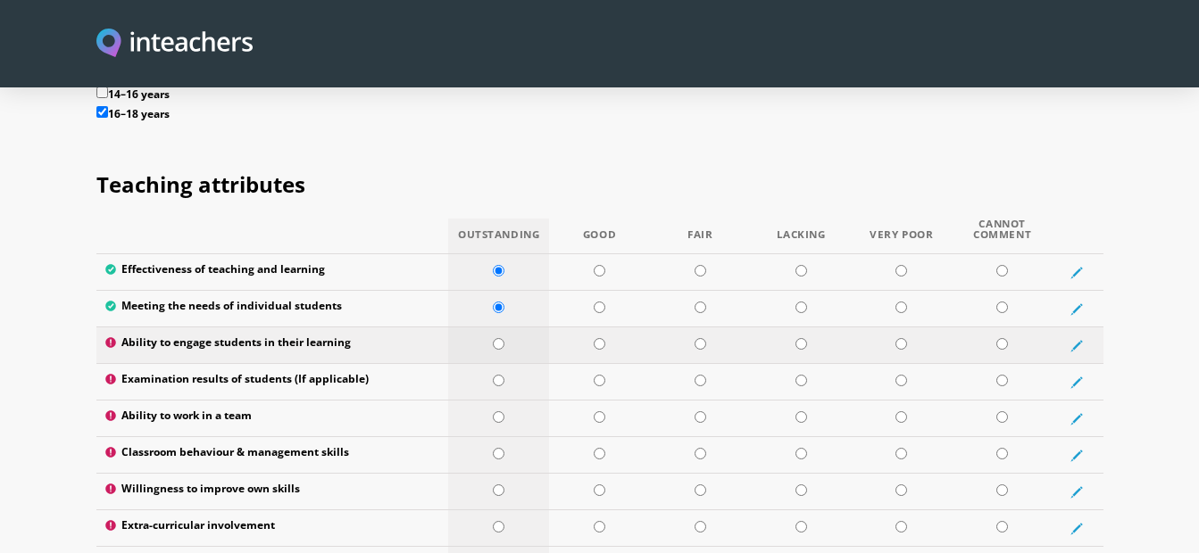
radio input "true"
click at [502, 375] on input "radio" at bounding box center [499, 381] width 12 height 12
radio input "true"
click at [501, 411] on input "radio" at bounding box center [499, 417] width 12 height 12
radio input "true"
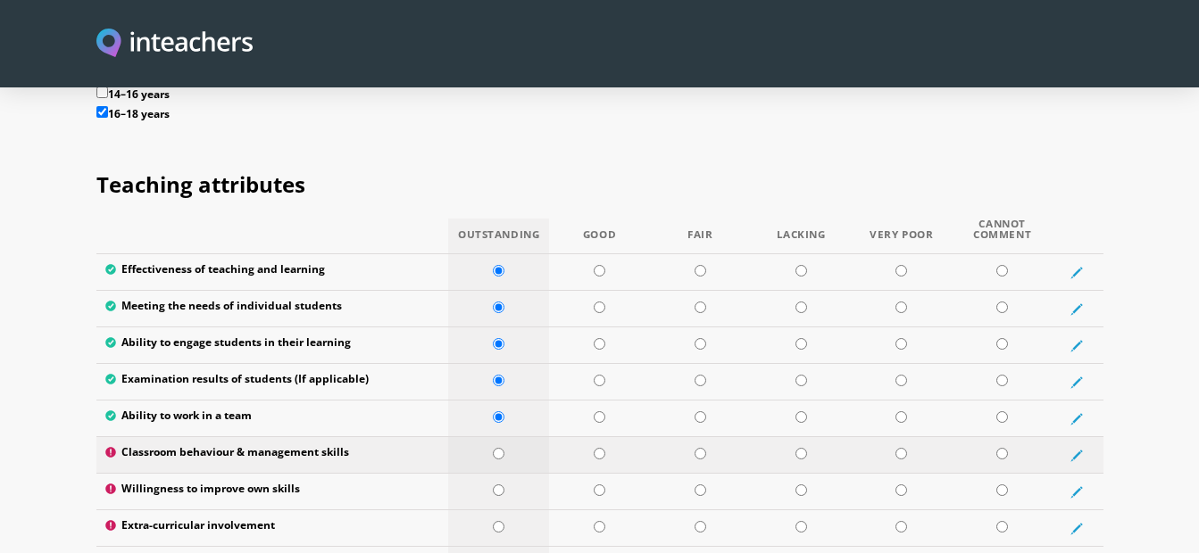
click at [493, 448] on input "radio" at bounding box center [499, 454] width 12 height 12
radio input "true"
click at [500, 485] on input "radio" at bounding box center [499, 491] width 12 height 12
radio input "true"
click at [497, 521] on input "radio" at bounding box center [499, 527] width 12 height 12
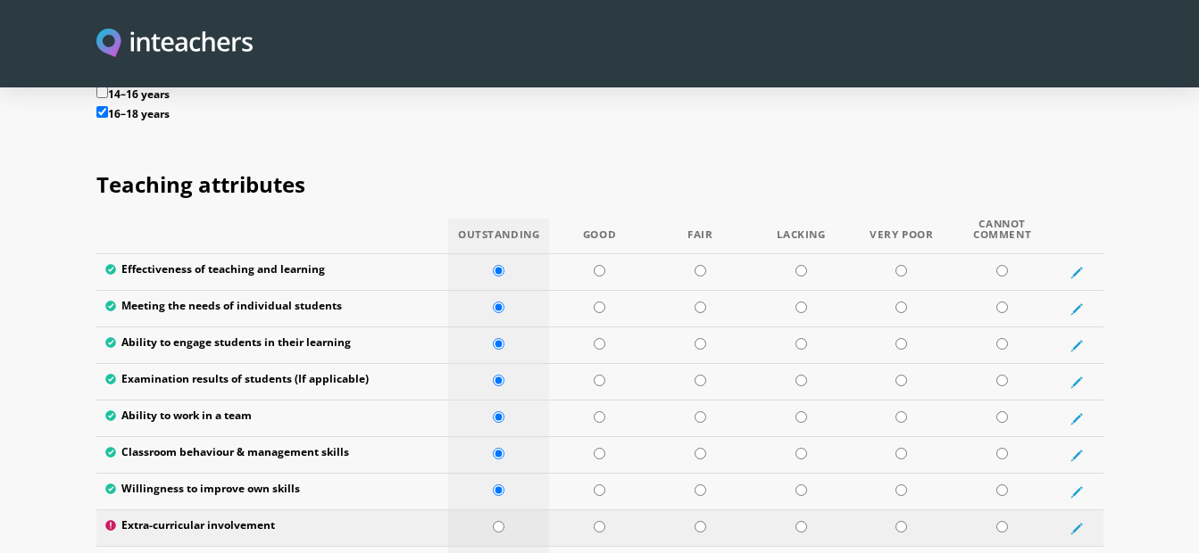
radio input "true"
click at [498, 552] on input "radio" at bounding box center [499, 564] width 12 height 12
radio input "true"
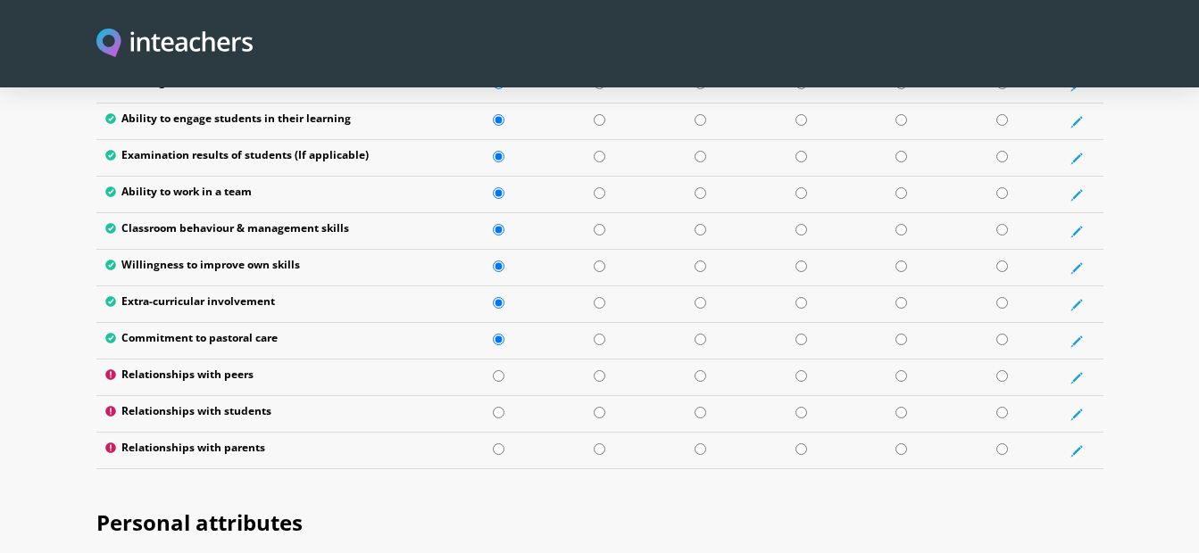
scroll to position [2496, 0]
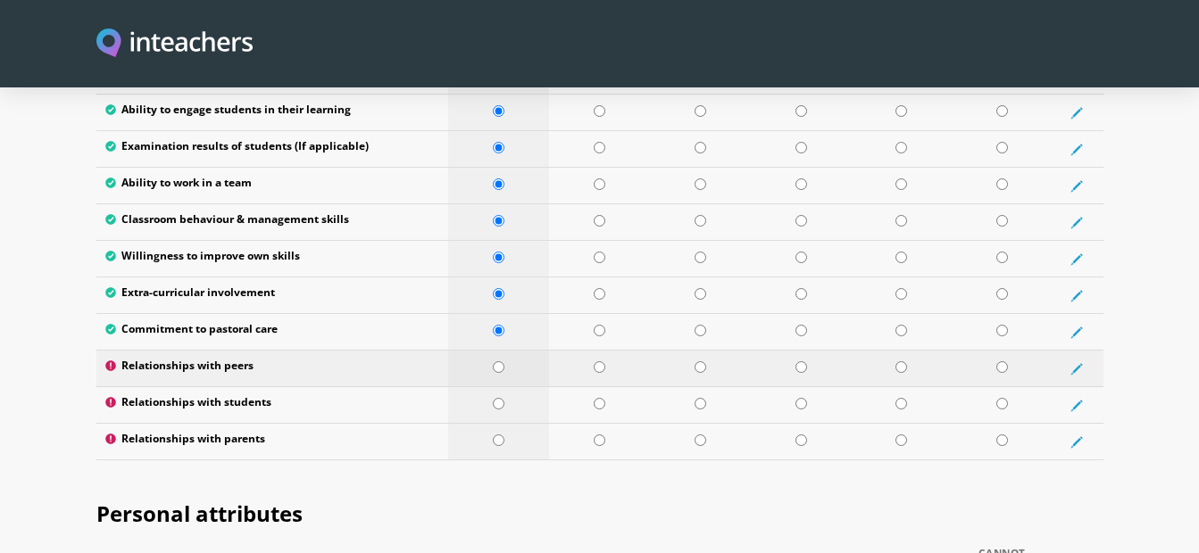
click at [465, 351] on td at bounding box center [498, 369] width 101 height 37
radio input "true"
click at [495, 398] on input "radio" at bounding box center [499, 404] width 12 height 12
radio input "true"
click at [496, 424] on td at bounding box center [498, 442] width 101 height 37
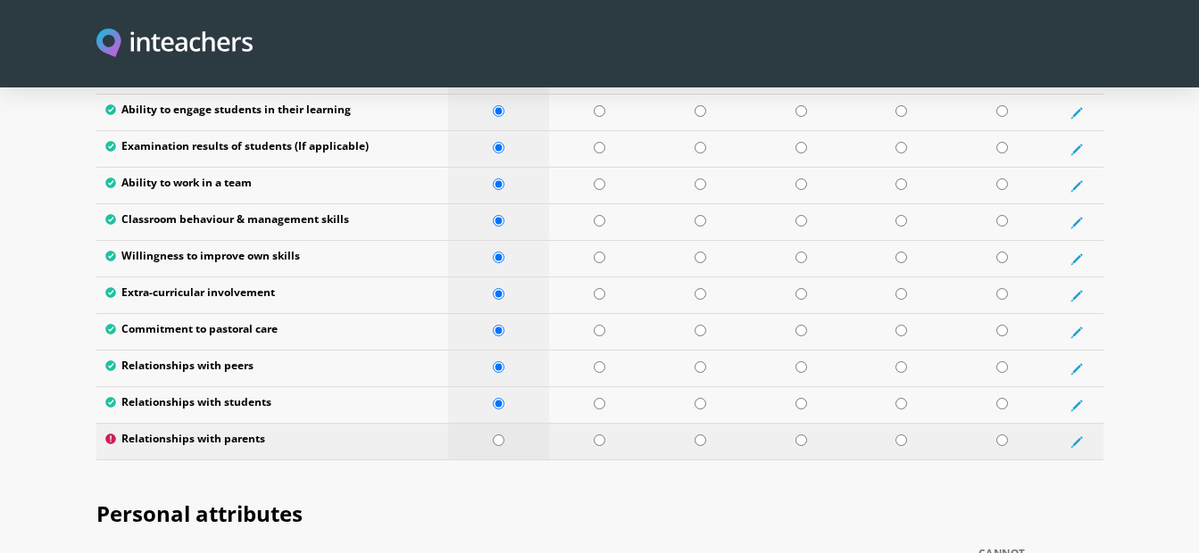
radio input "true"
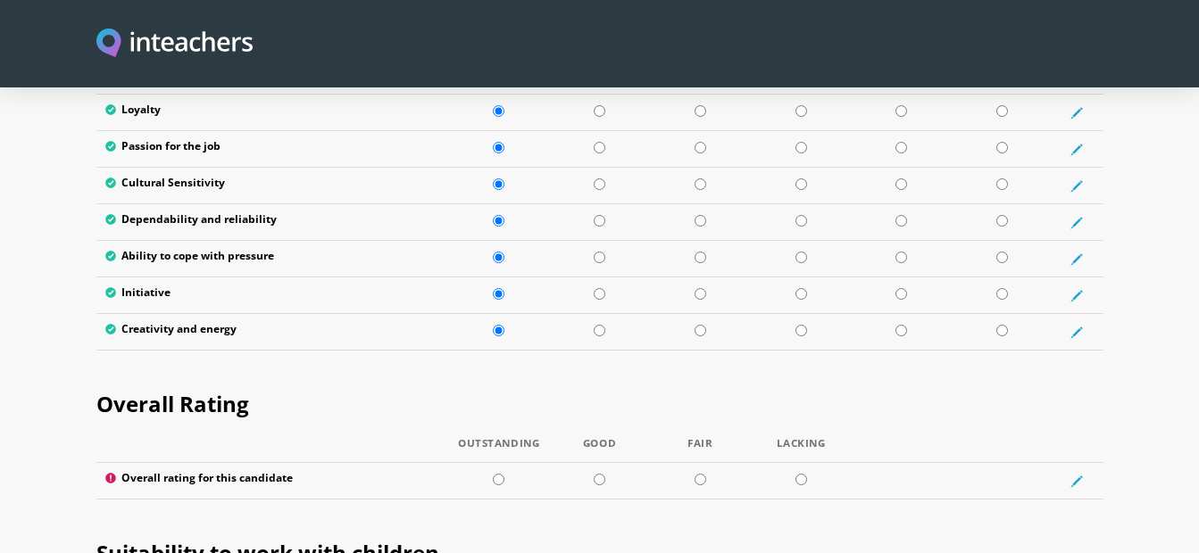
scroll to position [4580, 0]
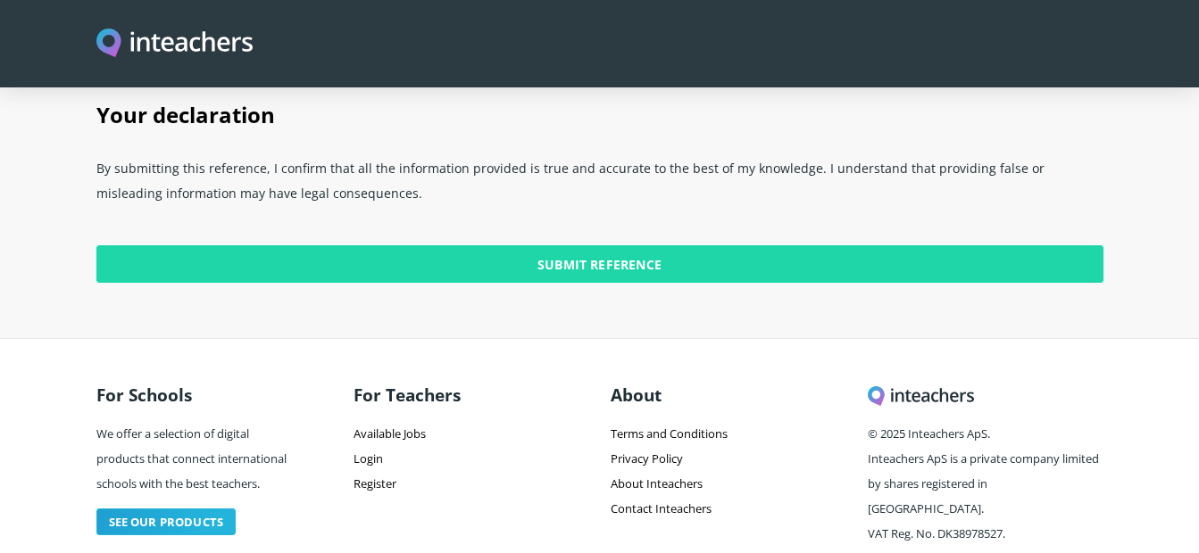
click at [580, 245] on input "Submit Reference" at bounding box center [599, 263] width 1007 height 37
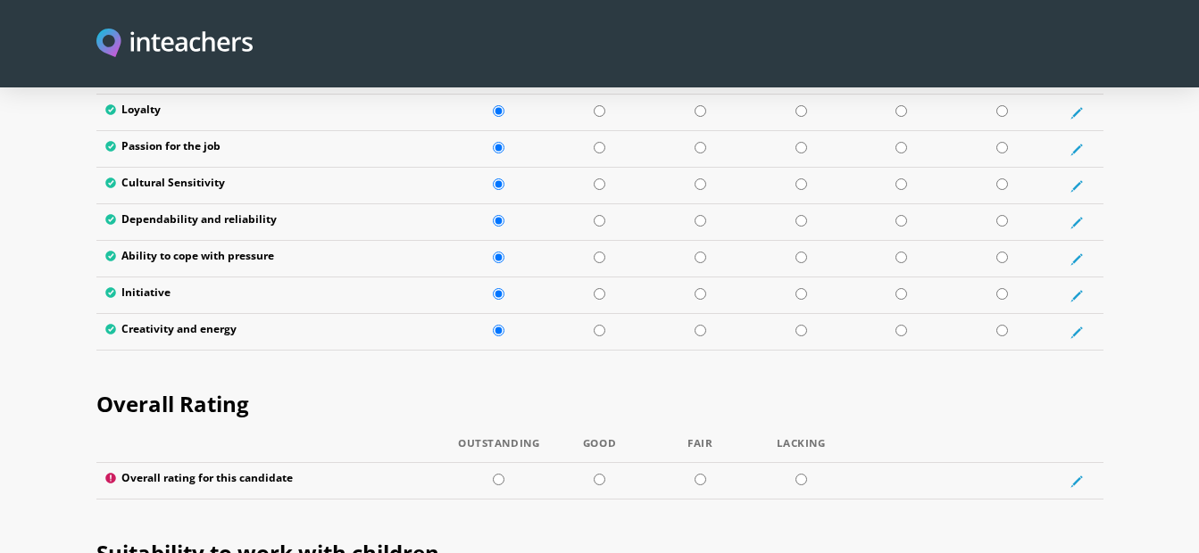
scroll to position [3086, 0]
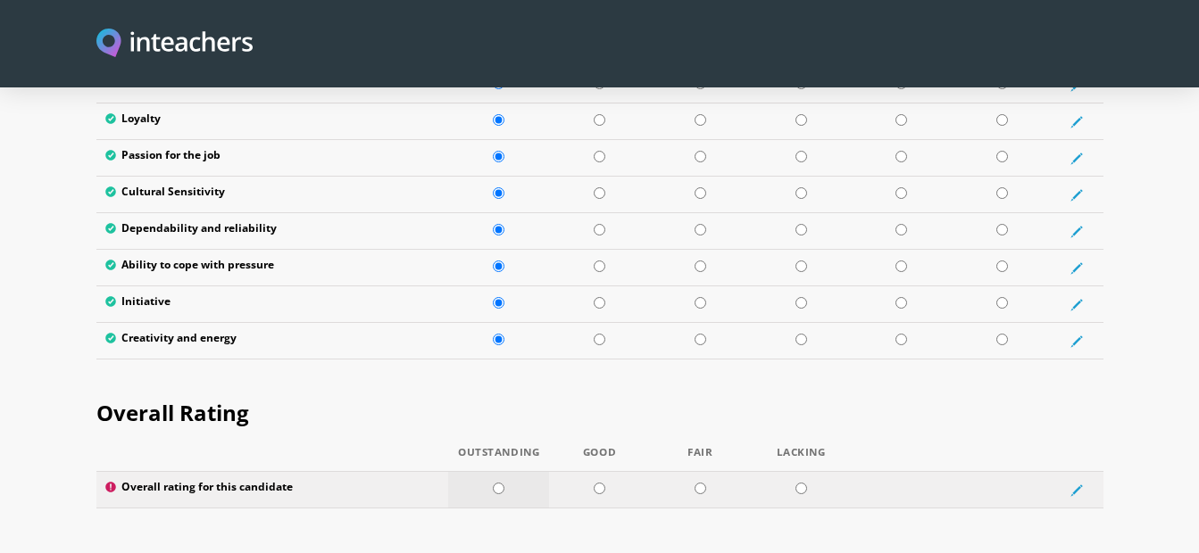
click at [497, 483] on input "radio" at bounding box center [499, 489] width 12 height 12
radio input "true"
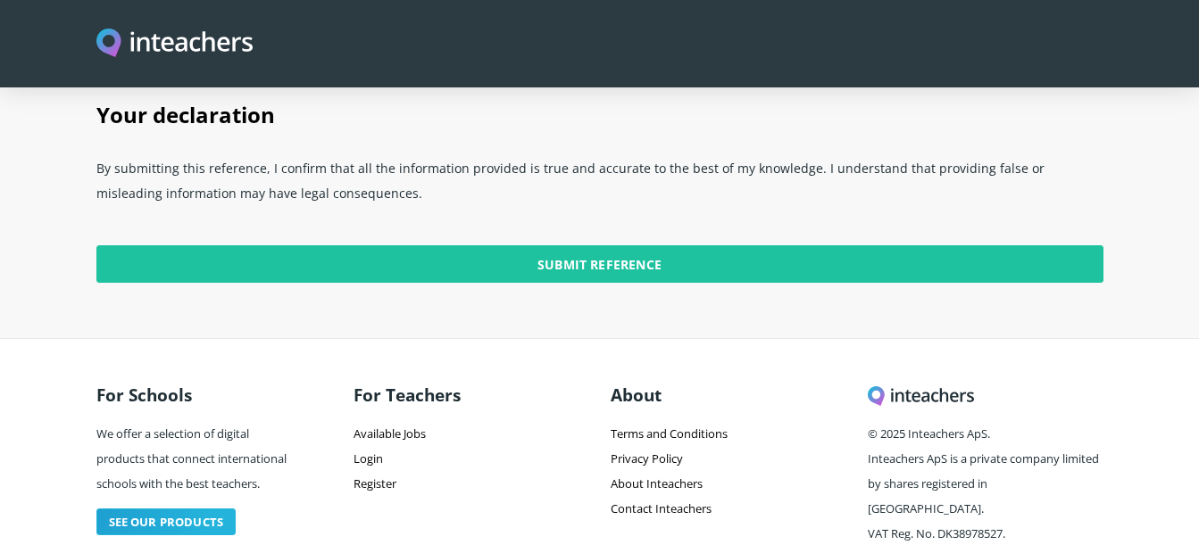
click at [580, 236] on p "Submit Reference" at bounding box center [599, 262] width 1007 height 77
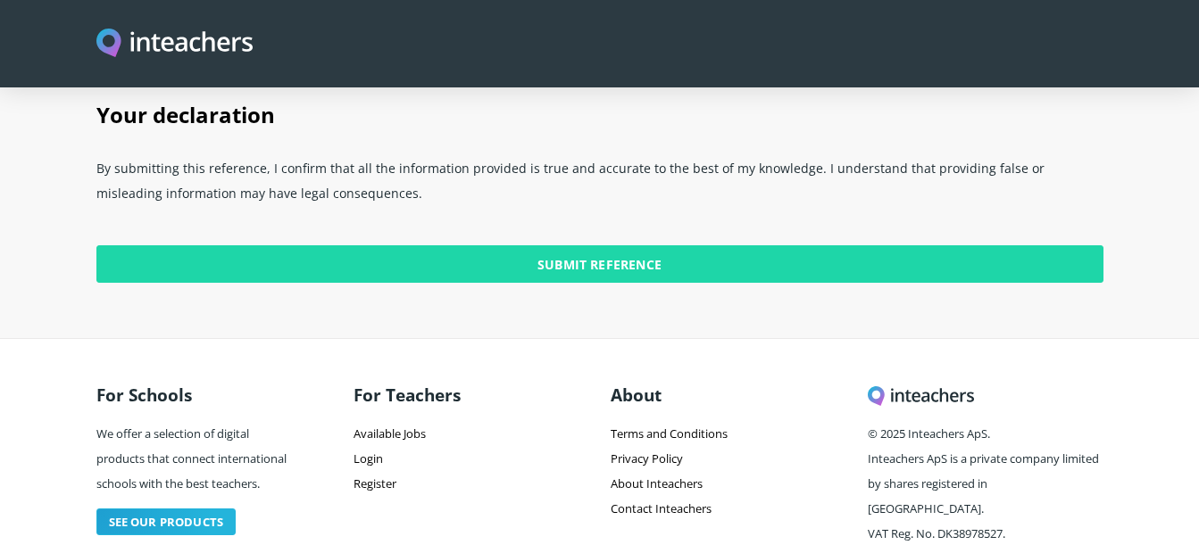
click at [572, 245] on input "Submit Reference" at bounding box center [599, 263] width 1007 height 37
